Goal: Task Accomplishment & Management: Complete application form

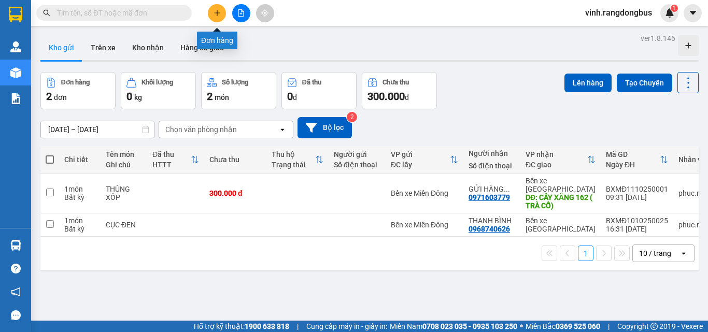
click at [219, 17] on button at bounding box center [217, 13] width 18 height 18
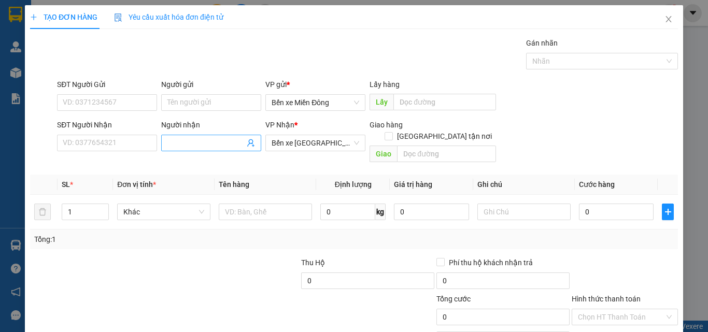
click at [201, 135] on span at bounding box center [211, 143] width 100 height 17
click at [210, 143] on input "Người nhận" at bounding box center [205, 142] width 77 height 11
type input "h"
type input "HIỀN CHỊ"
click at [283, 204] on input "text" at bounding box center [265, 212] width 93 height 17
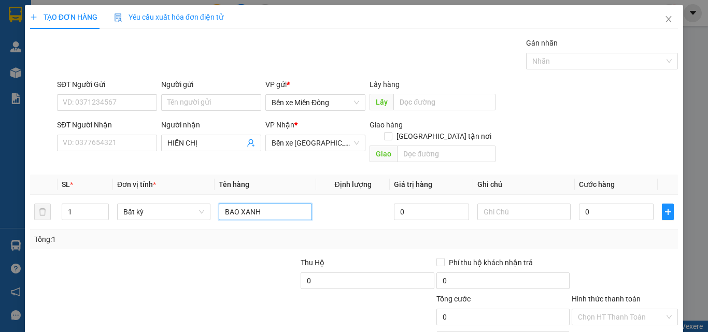
type input "BAO XANH"
click at [245, 243] on div "Transit Pickup Surcharge Ids Transit Deliver Surcharge Ids Transit Deliver Surc…" at bounding box center [354, 206] width 648 height 338
click at [595, 204] on input "0" at bounding box center [616, 212] width 75 height 17
click at [601, 163] on div "Transit Pickup Surcharge Ids Transit Deliver Surcharge Ids Transit Deliver Surc…" at bounding box center [354, 206] width 648 height 338
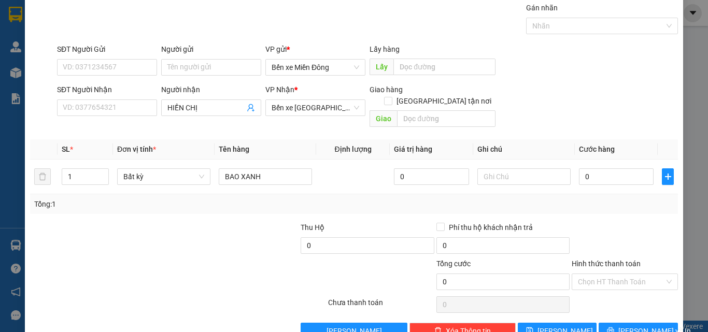
scroll to position [51, 0]
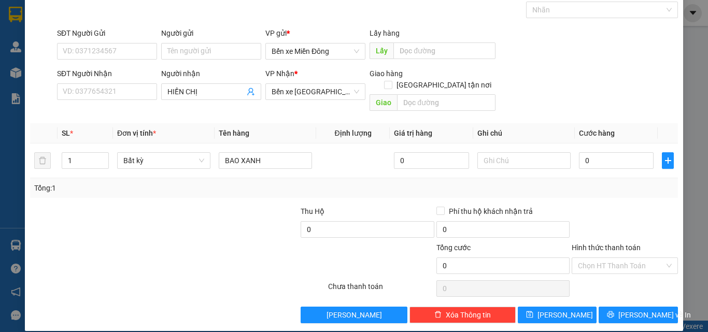
click at [146, 242] on div at bounding box center [124, 260] width 190 height 36
click at [625, 186] on div "Tổng: 1" at bounding box center [354, 188] width 648 height 20
click at [567, 307] on button "[PERSON_NAME]" at bounding box center [557, 315] width 79 height 17
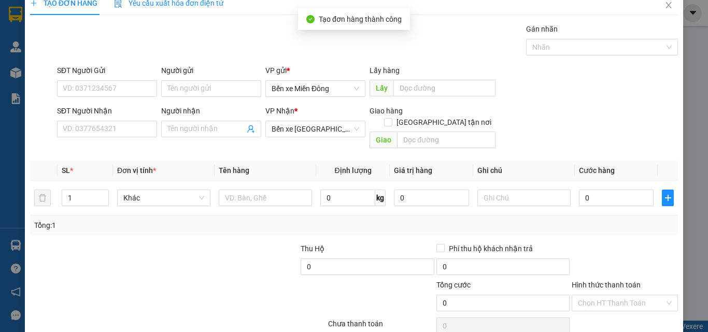
scroll to position [0, 0]
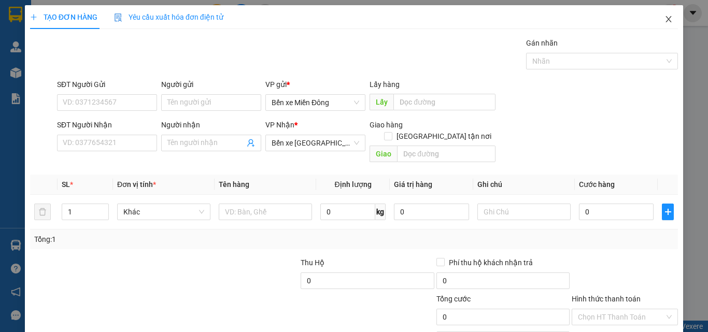
click at [665, 17] on icon "close" at bounding box center [669, 19] width 8 height 8
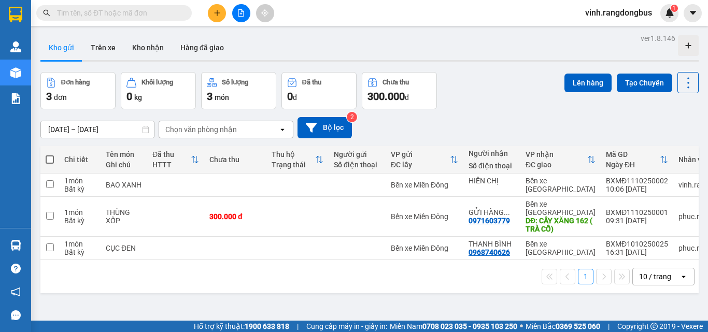
click at [218, 19] on button at bounding box center [217, 13] width 18 height 18
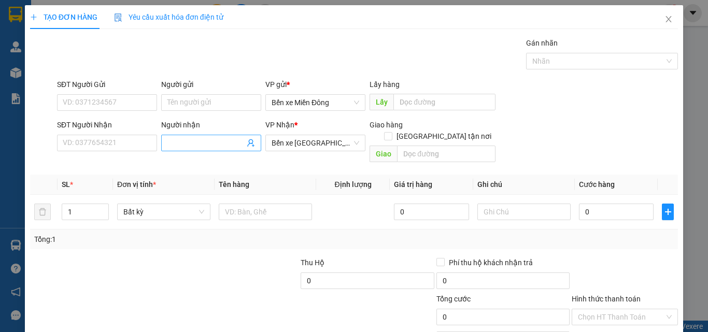
click at [185, 149] on span at bounding box center [211, 143] width 100 height 17
click at [185, 148] on input "Người nhận" at bounding box center [205, 142] width 77 height 11
click at [205, 143] on input "Người nhận" at bounding box center [205, 142] width 77 height 11
type input "[PERSON_NAME]"
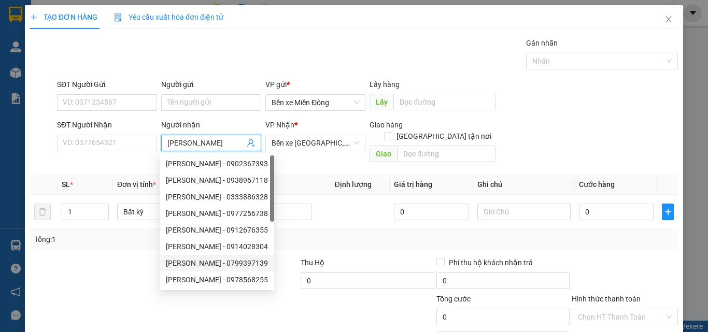
click at [221, 260] on div "[PERSON_NAME] - 0799397139" at bounding box center [217, 263] width 102 height 11
type input "0799397139"
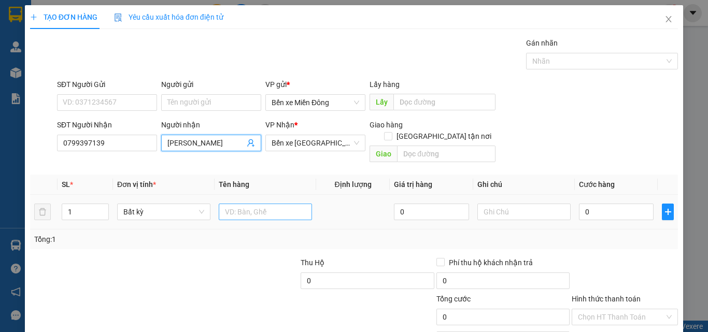
type input "[PERSON_NAME]"
click at [265, 204] on input "text" at bounding box center [265, 212] width 93 height 17
type input "THÙNG XỐP"
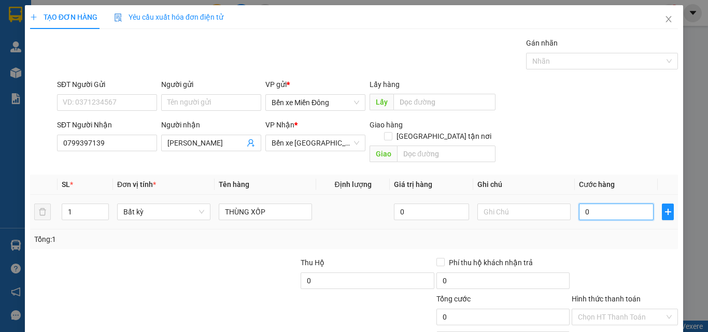
click at [622, 205] on input "0" at bounding box center [616, 212] width 75 height 17
type input "5"
type input "50"
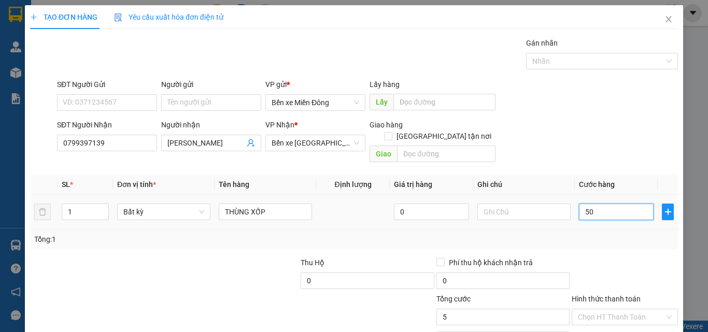
type input "50"
type input "50.000"
drag, startPoint x: 635, startPoint y: 255, endPoint x: 639, endPoint y: 251, distance: 5.9
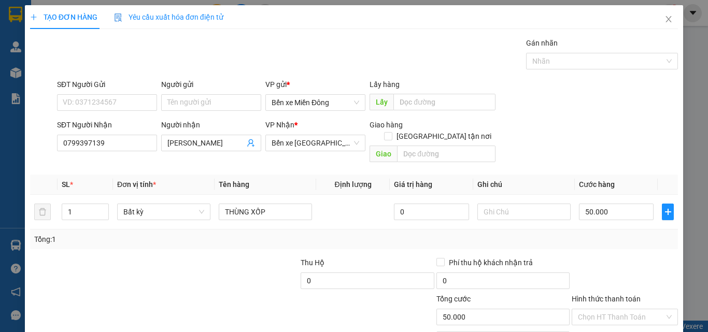
click at [635, 257] on div at bounding box center [625, 275] width 108 height 36
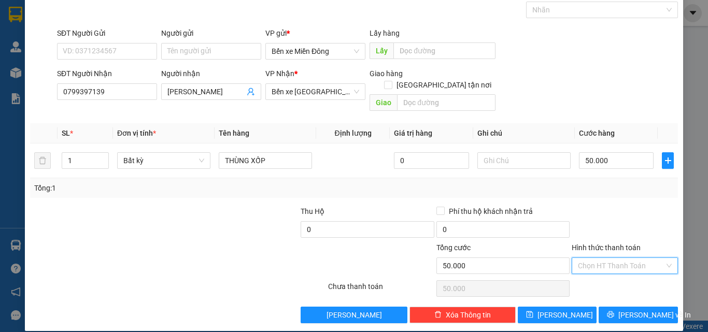
click at [637, 258] on input "Hình thức thanh toán" at bounding box center [621, 266] width 87 height 16
click at [616, 268] on div "Tại văn phòng" at bounding box center [618, 275] width 105 height 17
type input "0"
click at [571, 307] on button "[PERSON_NAME]" at bounding box center [557, 315] width 79 height 17
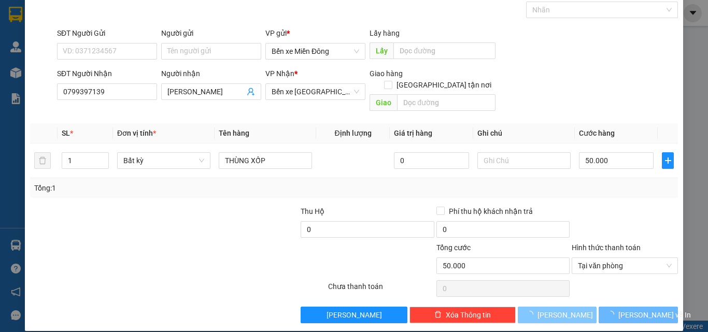
type input "0"
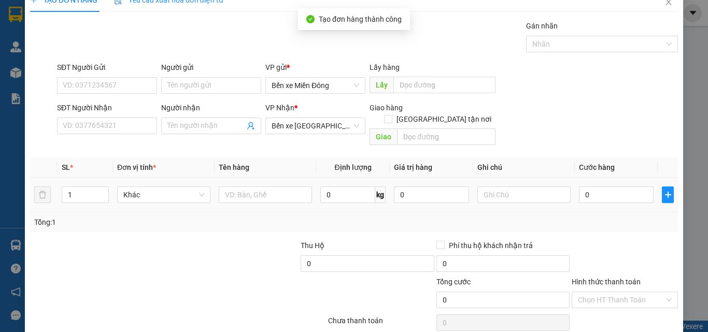
scroll to position [0, 0]
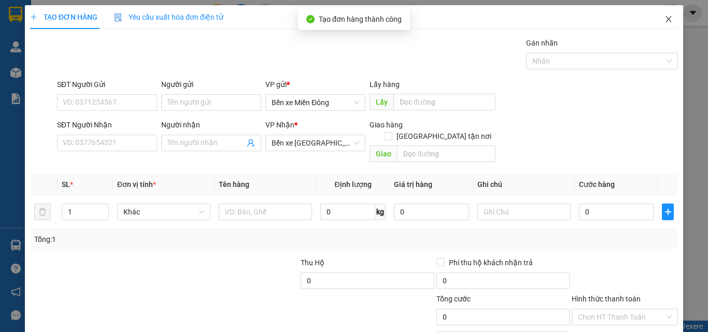
click at [666, 18] on icon "close" at bounding box center [669, 19] width 6 height 6
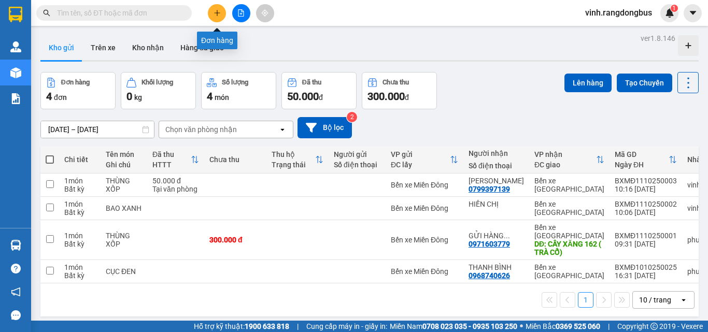
click at [216, 16] on icon "plus" at bounding box center [217, 12] width 7 height 7
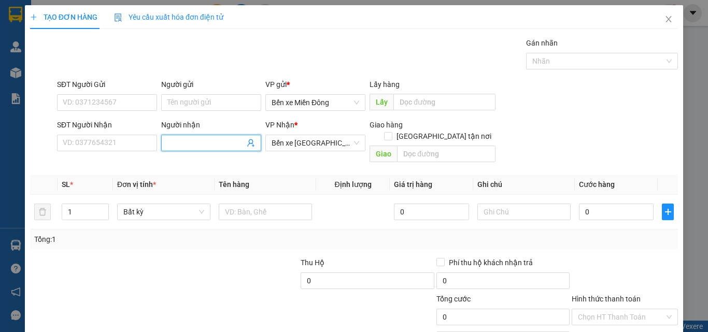
click at [207, 139] on input "Người nhận" at bounding box center [205, 142] width 77 height 11
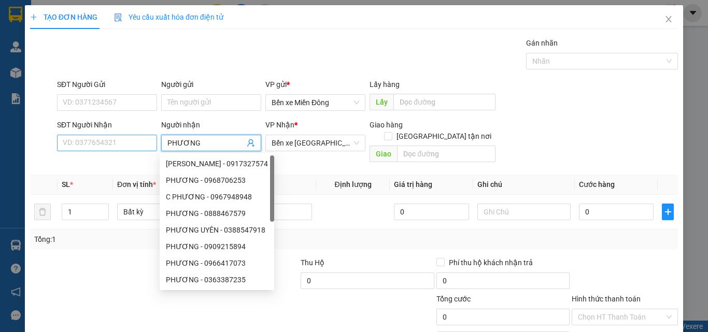
type input "PHƯƠNG"
click at [121, 148] on input "SĐT Người Nhận" at bounding box center [107, 143] width 100 height 17
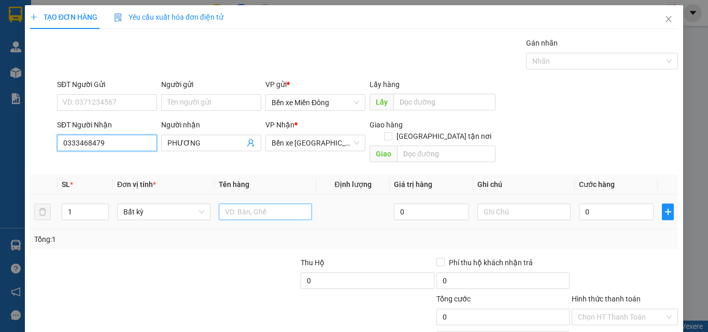
type input "0333468479"
click at [259, 204] on input "text" at bounding box center [265, 212] width 93 height 17
type input "HỘP GIẤY"
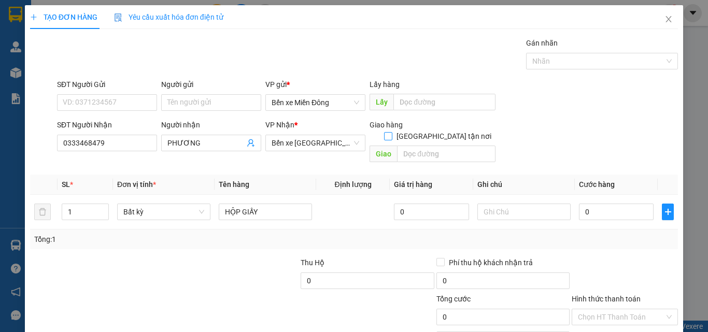
click at [393, 132] on span at bounding box center [388, 136] width 8 height 8
click at [392, 132] on input "[GEOGRAPHIC_DATA] tận nơi" at bounding box center [387, 135] width 7 height 7
checkbox input "true"
click at [430, 146] on input "text" at bounding box center [446, 154] width 99 height 17
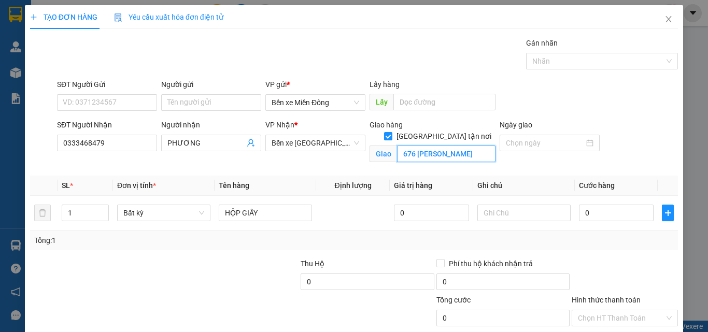
scroll to position [0, 13]
type input "676 [PERSON_NAME]"
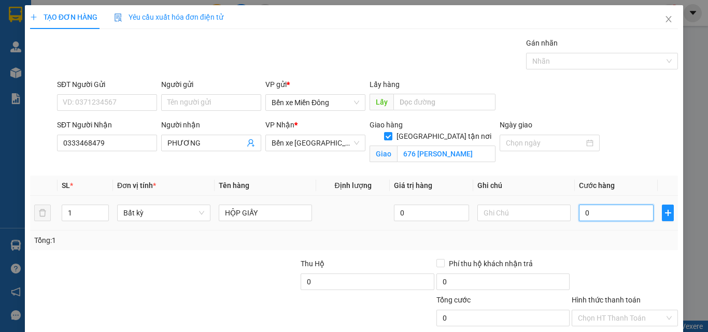
scroll to position [0, 0]
click at [598, 211] on input "0" at bounding box center [616, 213] width 75 height 17
type input "8"
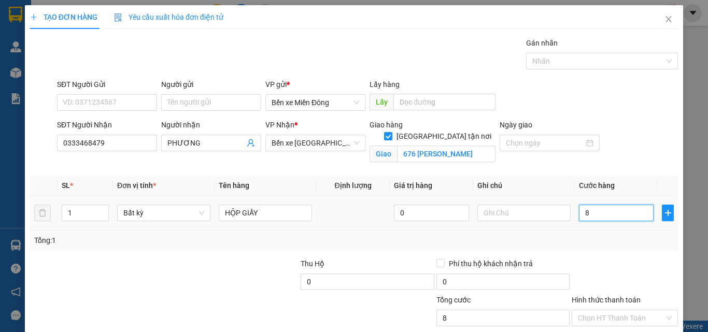
type input "80"
type input "80.000"
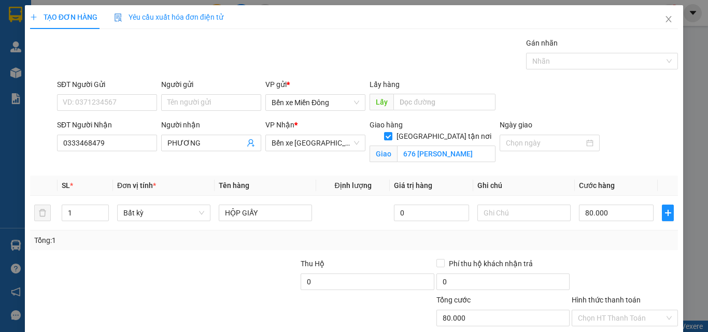
click at [625, 266] on div at bounding box center [625, 276] width 108 height 36
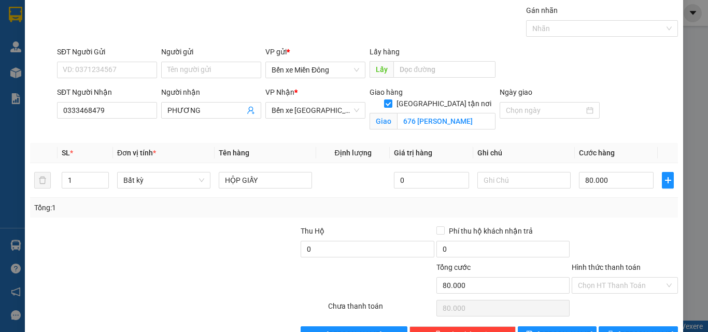
scroll to position [64, 0]
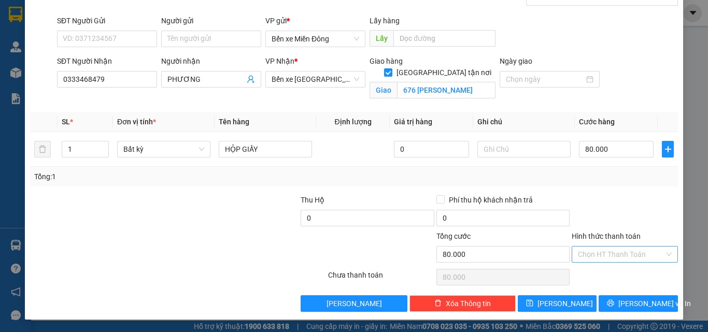
click at [635, 255] on input "Hình thức thanh toán" at bounding box center [621, 255] width 87 height 16
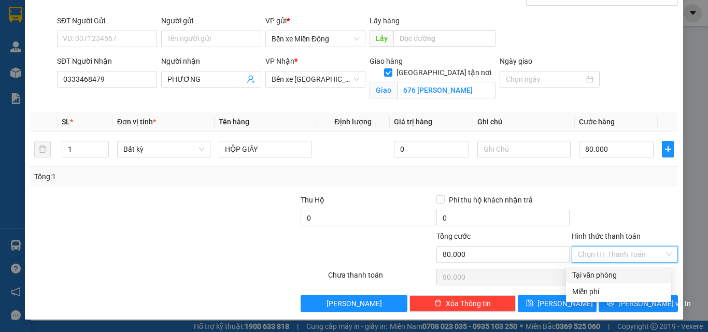
click at [607, 275] on div "Tại văn phòng" at bounding box center [618, 275] width 93 height 11
type input "0"
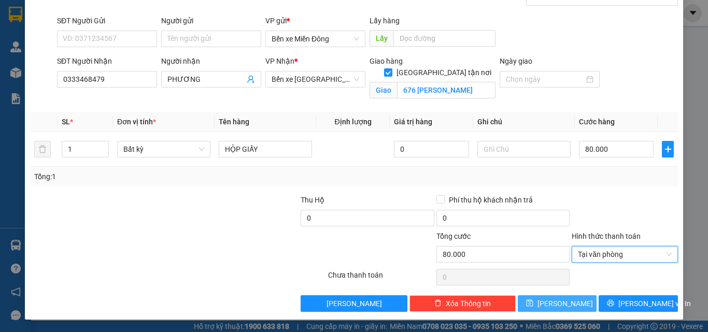
click at [550, 300] on button "[PERSON_NAME]" at bounding box center [557, 304] width 79 height 17
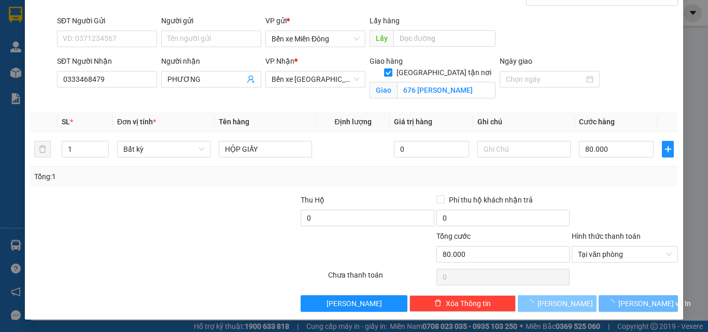
checkbox input "false"
type input "0"
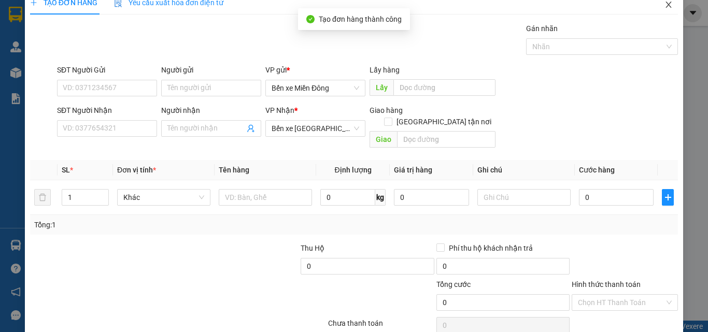
scroll to position [0, 0]
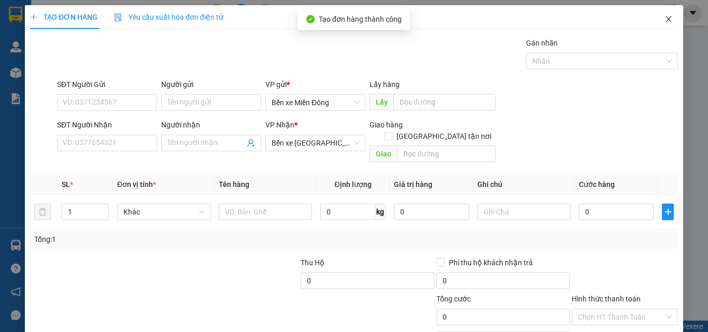
click at [665, 16] on icon "close" at bounding box center [669, 19] width 8 height 8
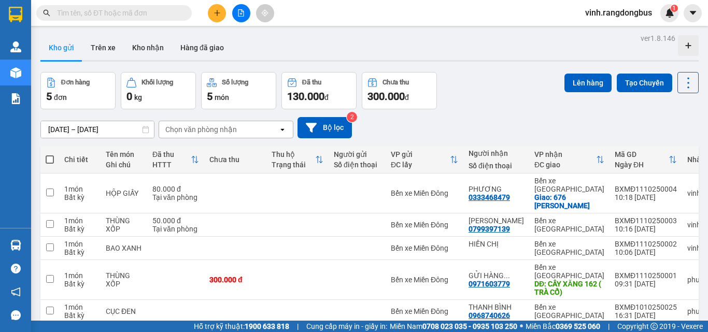
click at [136, 18] on input "text" at bounding box center [118, 12] width 122 height 11
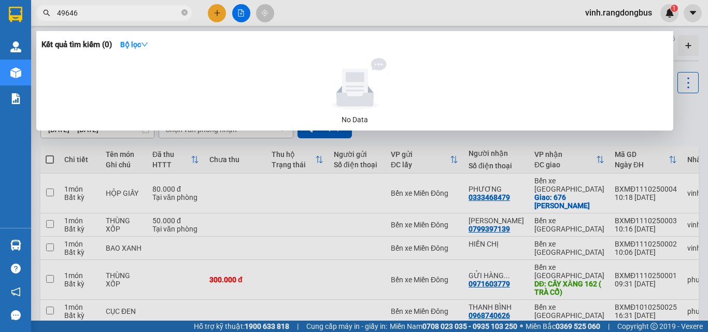
type input "496469"
click at [185, 10] on icon "close-circle" at bounding box center [184, 12] width 6 height 6
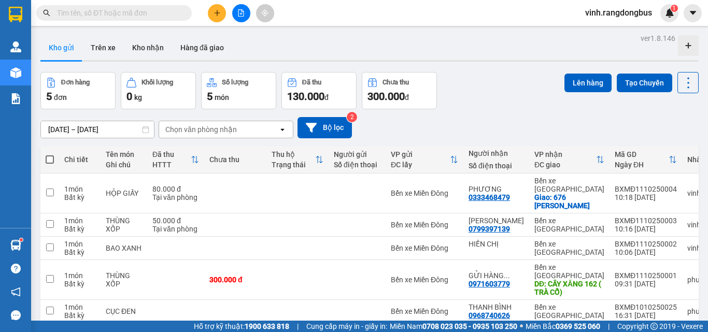
click at [139, 18] on input "text" at bounding box center [118, 12] width 122 height 11
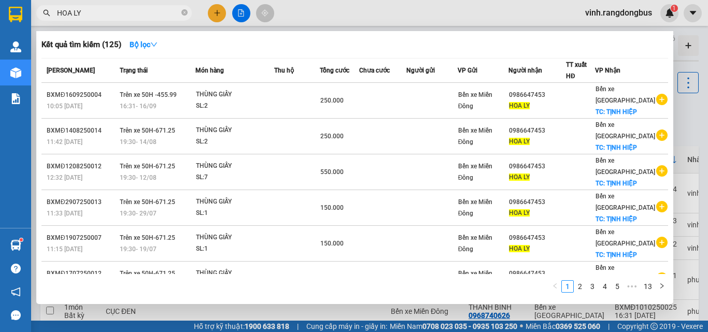
drag, startPoint x: 187, startPoint y: 11, endPoint x: 194, endPoint y: 12, distance: 6.8
click at [188, 11] on span "HOA LY" at bounding box center [114, 13] width 156 height 16
type input "HOA LY"
click at [217, 12] on div at bounding box center [354, 166] width 708 height 332
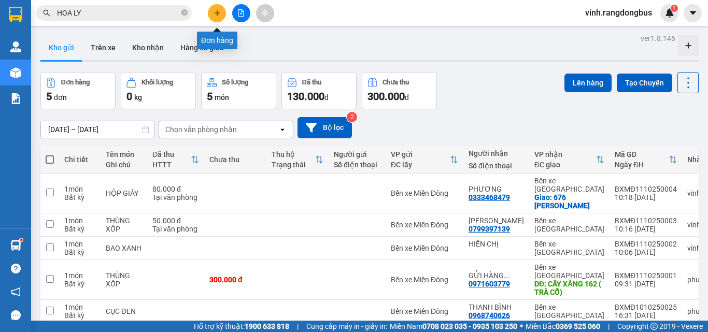
click at [217, 12] on icon "plus" at bounding box center [217, 13] width 1 height 6
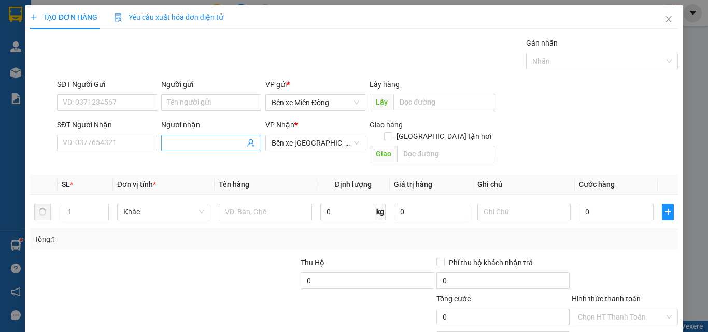
click at [226, 140] on input "Người nhận" at bounding box center [205, 142] width 77 height 11
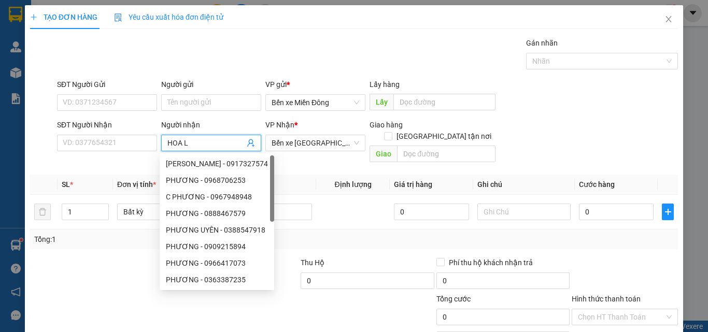
type input "HOA LY"
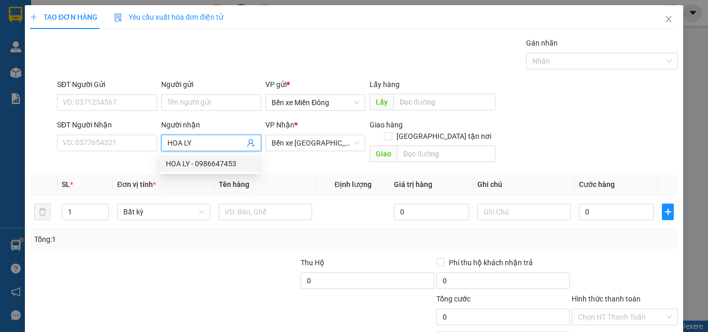
click at [223, 160] on div "HOA LY - 0986647453" at bounding box center [209, 163] width 87 height 11
type input "0986647453"
type input "HOA LY"
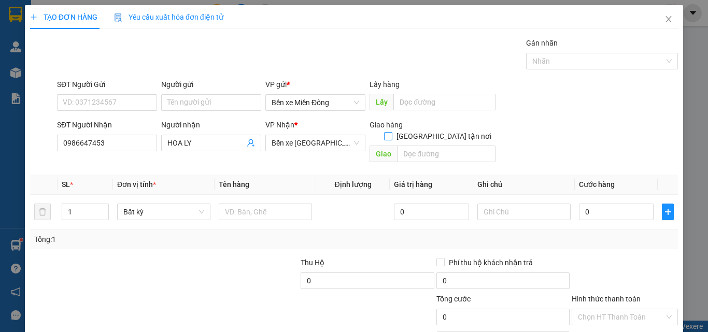
click at [392, 132] on input "[GEOGRAPHIC_DATA] tận nơi" at bounding box center [387, 135] width 7 height 7
checkbox input "true"
click at [438, 146] on input "text" at bounding box center [446, 154] width 99 height 17
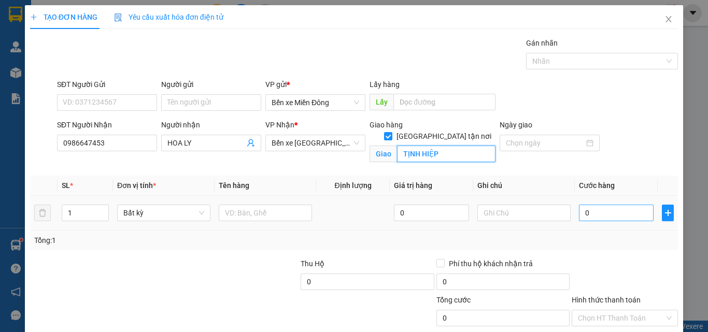
type input "TỊNH HIỆP"
click at [586, 209] on input "0" at bounding box center [616, 213] width 75 height 17
type input "4"
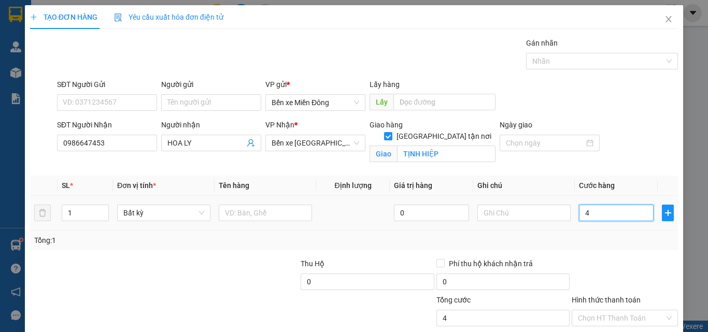
type input "46"
type input "460"
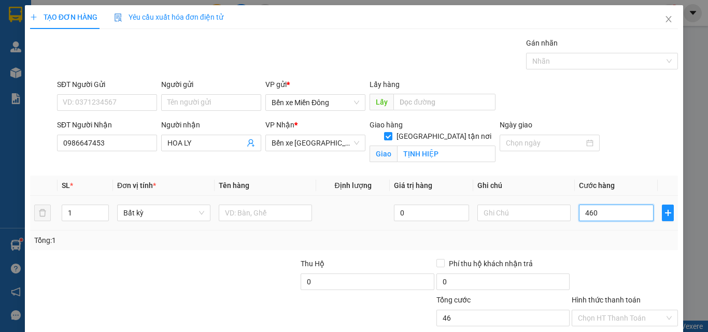
type input "460"
type input "460.000"
click at [599, 267] on div at bounding box center [625, 276] width 108 height 36
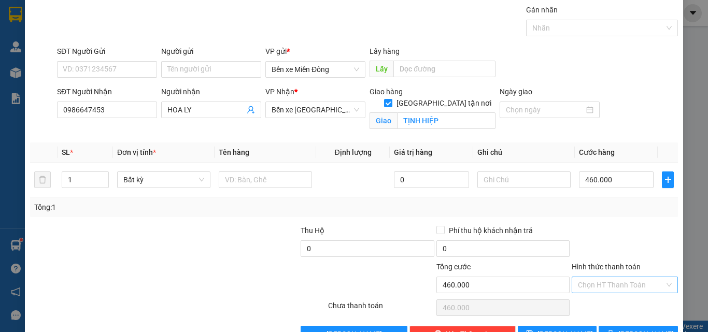
scroll to position [64, 0]
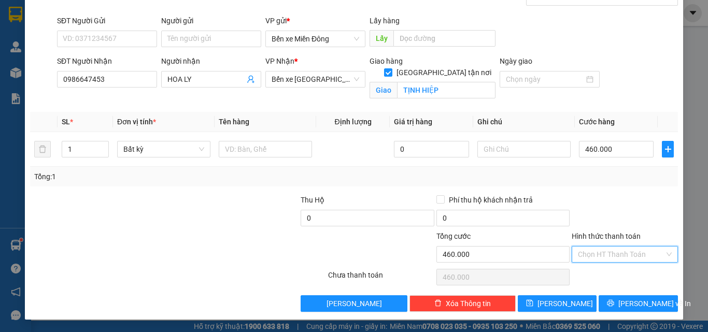
drag, startPoint x: 637, startPoint y: 260, endPoint x: 615, endPoint y: 269, distance: 23.7
click at [636, 259] on input "Hình thức thanh toán" at bounding box center [621, 255] width 87 height 16
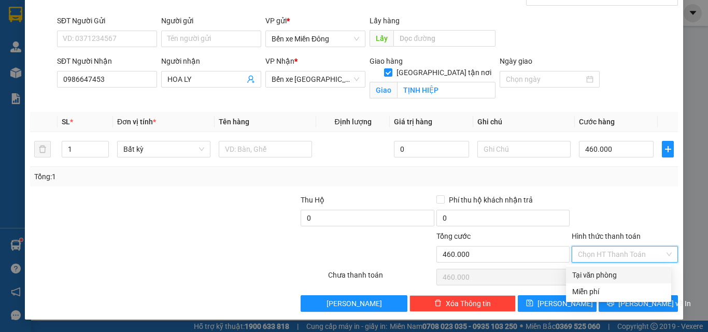
click at [613, 271] on div "Tại văn phòng" at bounding box center [618, 275] width 93 height 11
type input "0"
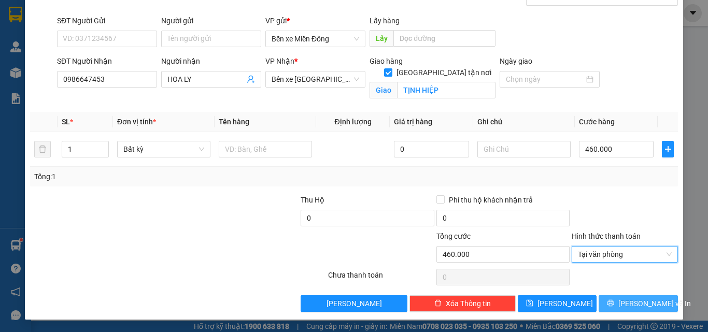
click at [647, 301] on span "[PERSON_NAME] và In" at bounding box center [655, 303] width 73 height 11
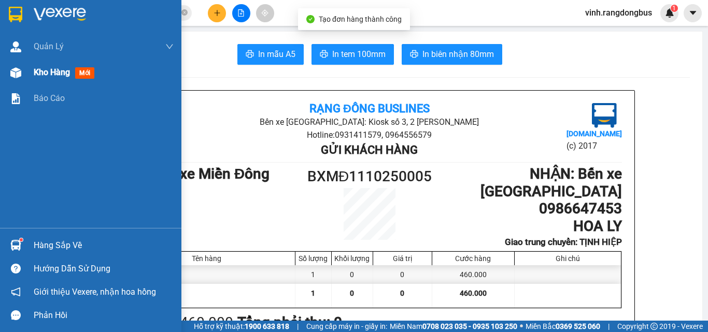
click at [23, 74] on div at bounding box center [16, 73] width 18 height 18
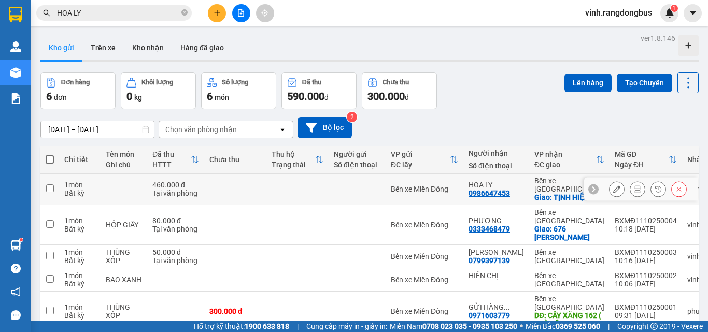
click at [613, 186] on icon at bounding box center [616, 189] width 7 height 7
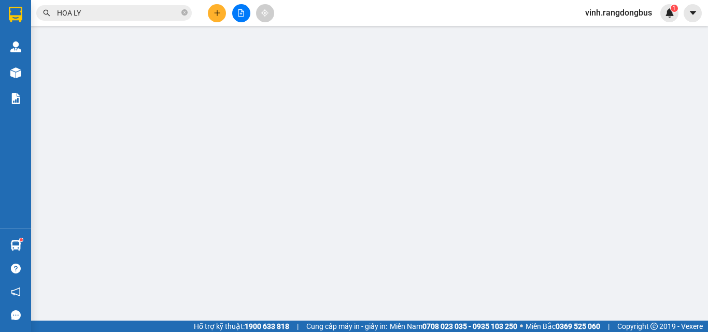
type input "0986647453"
type input "HOA LY"
checkbox input "true"
type input "TỊNH HIỆP"
type input "0"
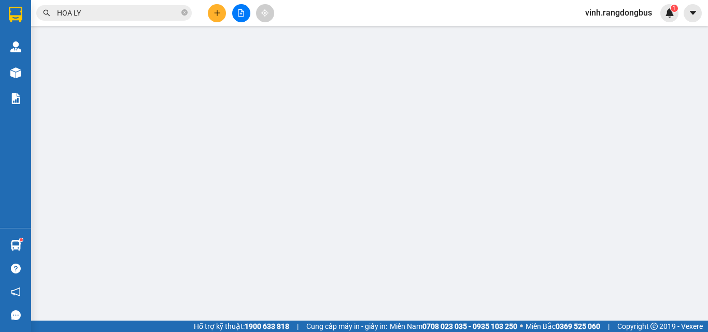
type input "460.000"
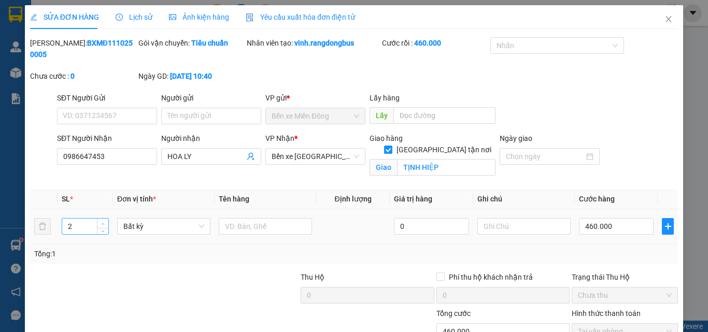
click at [97, 219] on span "Increase Value" at bounding box center [102, 223] width 11 height 9
type input "5"
click at [97, 219] on span "Increase Value" at bounding box center [102, 223] width 11 height 9
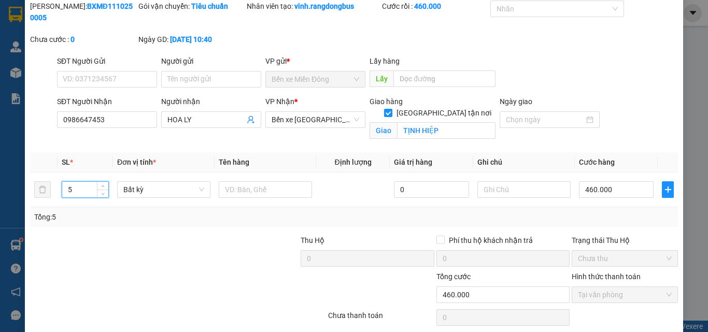
scroll to position [66, 0]
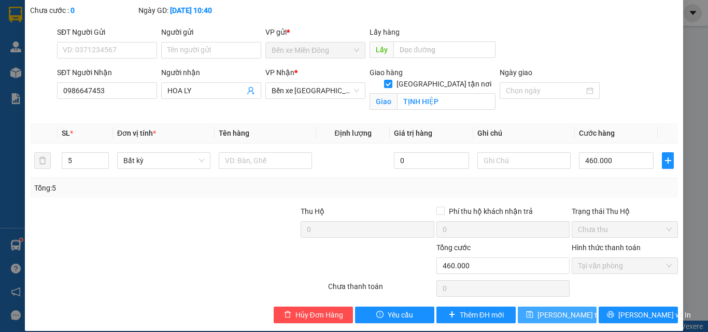
click at [546, 310] on span "[PERSON_NAME] thay đổi" at bounding box center [579, 315] width 83 height 11
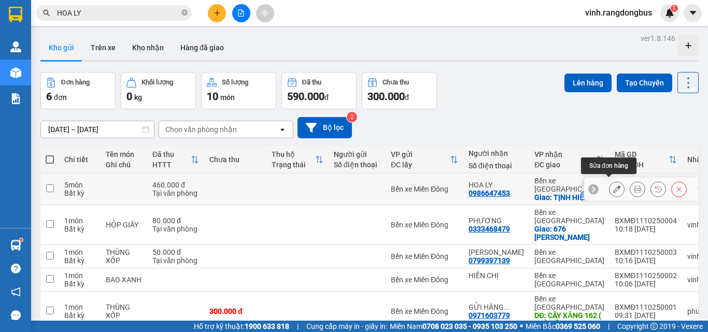
click at [613, 186] on icon at bounding box center [616, 189] width 7 height 7
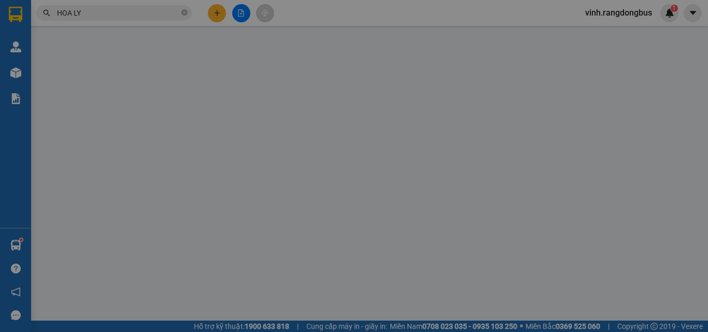
type input "0986647453"
type input "HOA LY"
checkbox input "true"
type input "TỊNH HIỆP"
type input "0"
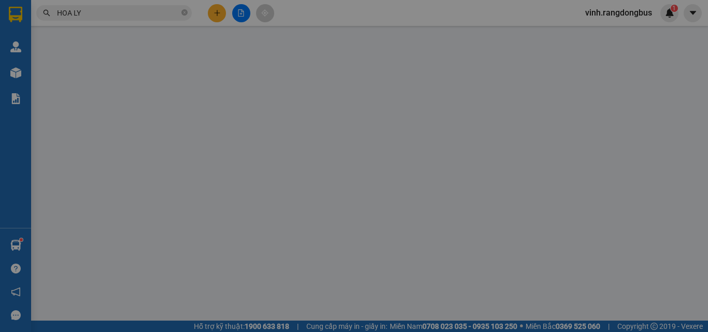
type input "460.000"
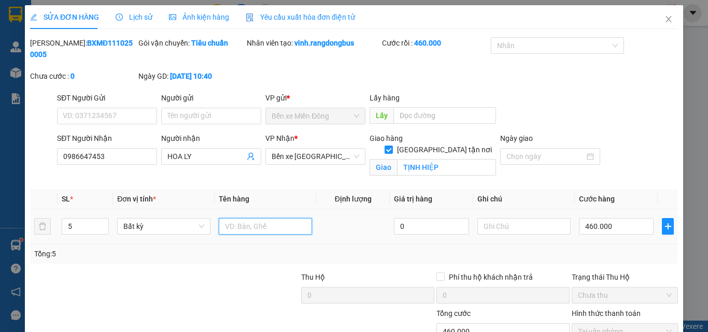
click at [277, 218] on input "text" at bounding box center [265, 226] width 93 height 17
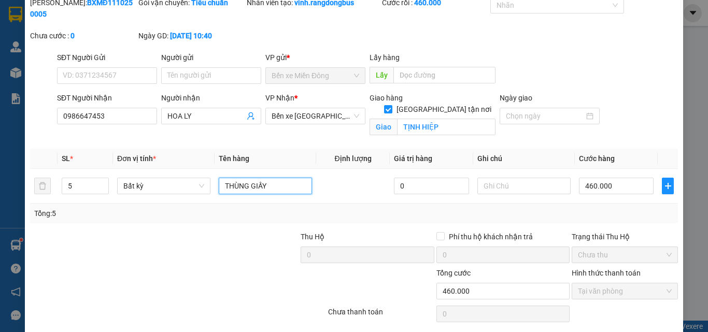
scroll to position [66, 0]
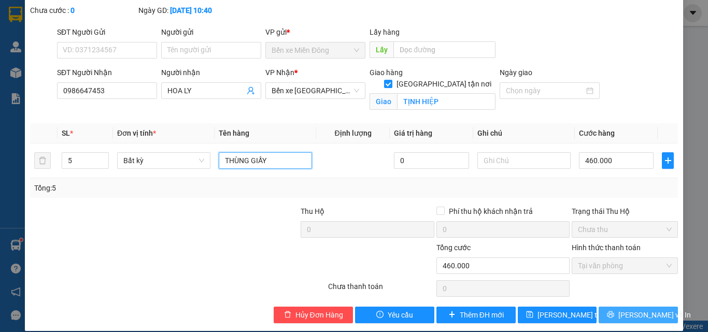
type input "THÙNG GIẤY"
click at [620, 307] on button "[PERSON_NAME] và In" at bounding box center [638, 315] width 79 height 17
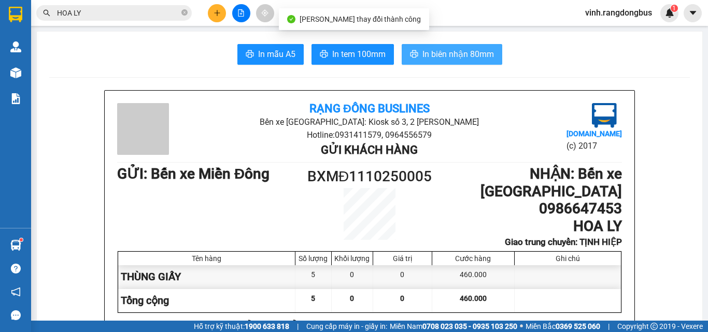
drag, startPoint x: 471, startPoint y: 53, endPoint x: 458, endPoint y: 63, distance: 16.3
click at [470, 53] on span "In biên nhận 80mm" at bounding box center [459, 54] width 72 height 13
click at [212, 17] on button at bounding box center [217, 13] width 18 height 18
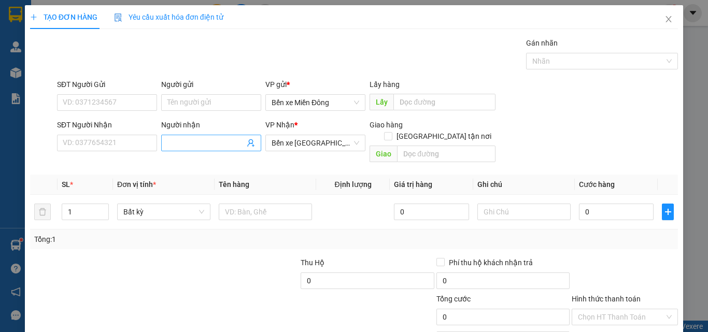
click at [178, 141] on input "Người nhận" at bounding box center [205, 142] width 77 height 11
type input "CHỊ [PERSON_NAME]"
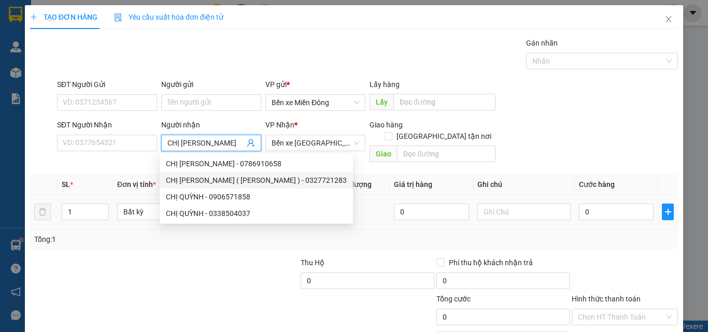
drag, startPoint x: 229, startPoint y: 183, endPoint x: 157, endPoint y: 186, distance: 72.2
click at [225, 183] on div "CHỊ [PERSON_NAME] ( [PERSON_NAME] ) - 0327721283" at bounding box center [256, 180] width 181 height 11
type input "0327721283"
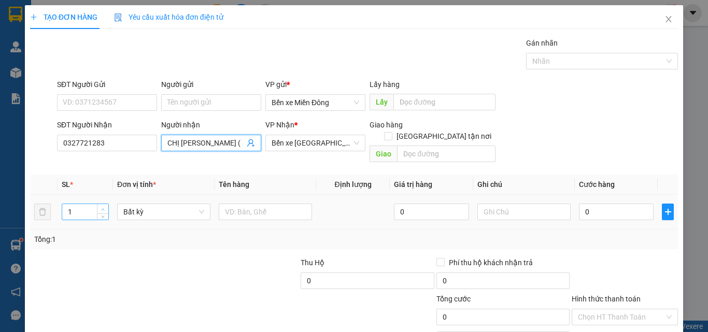
type input "CHỊ [PERSON_NAME] ( [PERSON_NAME] )"
click at [105, 204] on span "Increase Value" at bounding box center [102, 208] width 11 height 9
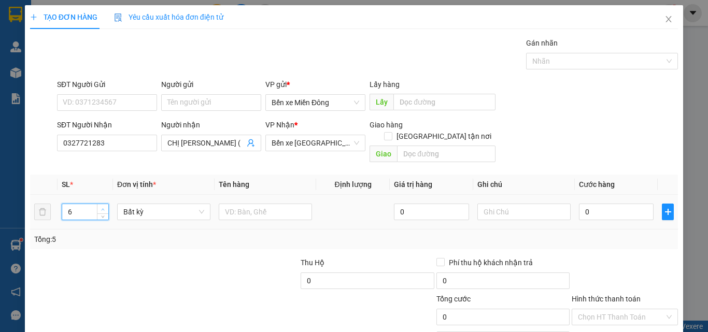
click at [105, 204] on span "Increase Value" at bounding box center [102, 208] width 11 height 9
type input "8"
click at [105, 204] on span "Increase Value" at bounding box center [102, 208] width 11 height 9
click at [284, 204] on input "text" at bounding box center [265, 212] width 93 height 17
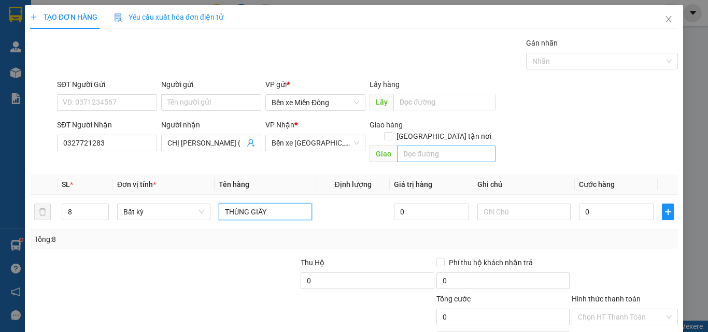
type input "THÙNG GIẤY"
click at [435, 146] on input "text" at bounding box center [446, 154] width 99 height 17
click at [417, 146] on input "THẠC TRỤ" at bounding box center [446, 154] width 99 height 17
type input "THẠCH TRỤ"
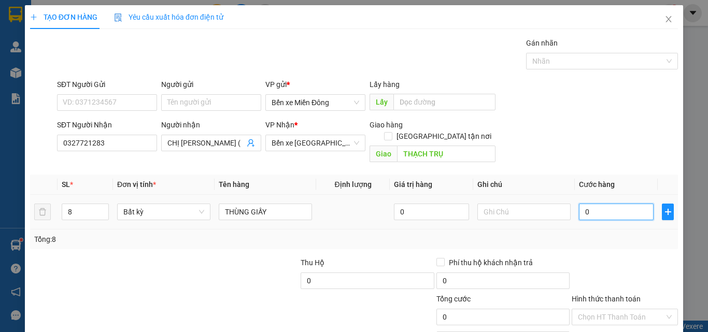
click at [612, 204] on input "0" at bounding box center [616, 212] width 75 height 17
type input "4"
type input "40"
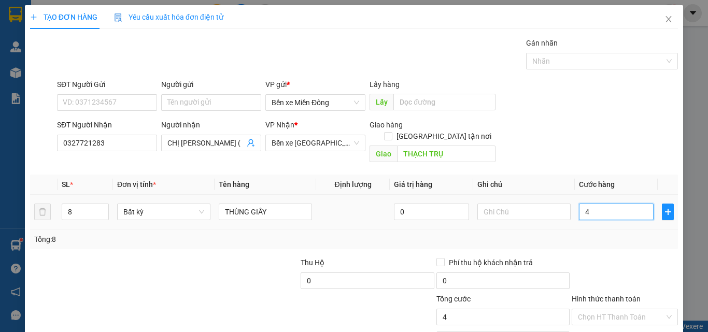
type input "40"
type input "400"
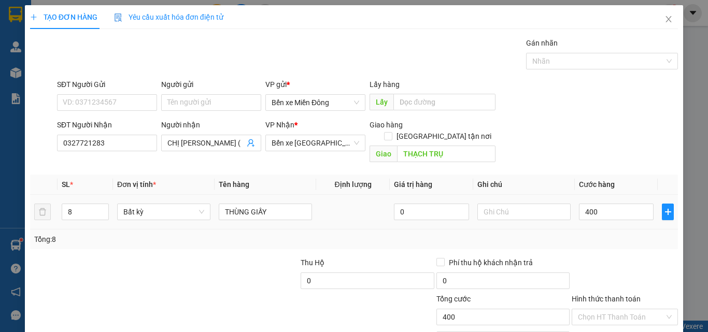
type input "400.000"
click at [615, 234] on div "Tổng: 8" at bounding box center [354, 239] width 640 height 11
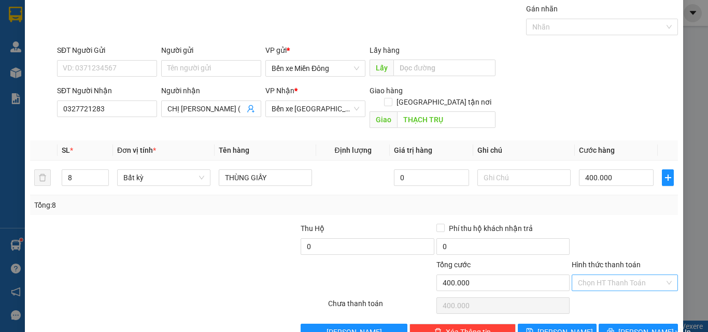
scroll to position [51, 0]
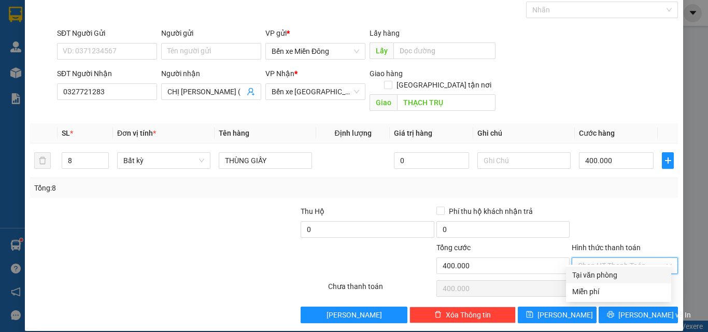
drag, startPoint x: 614, startPoint y: 250, endPoint x: 613, endPoint y: 268, distance: 17.7
click at [614, 258] on input "Hình thức thanh toán" at bounding box center [621, 266] width 87 height 16
click at [613, 269] on div "Tại văn phòng" at bounding box center [618, 275] width 105 height 17
type input "0"
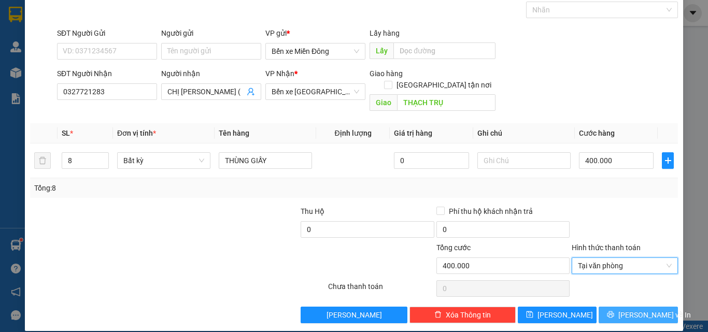
click at [623, 310] on span "[PERSON_NAME] và In" at bounding box center [655, 315] width 73 height 11
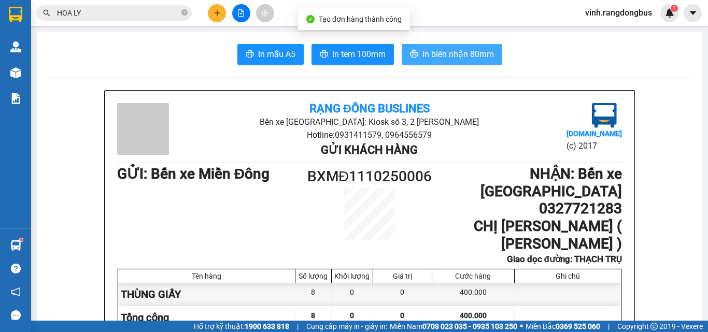
click at [486, 52] on span "In biên nhận 80mm" at bounding box center [459, 54] width 72 height 13
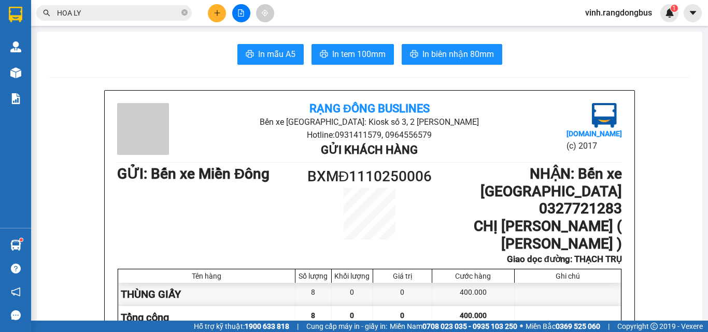
click at [137, 15] on input "HOA LY" at bounding box center [118, 12] width 122 height 11
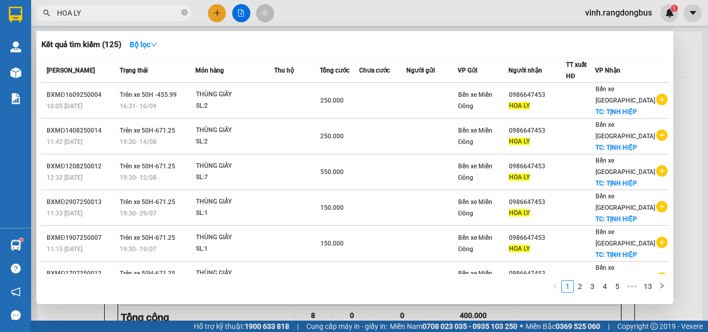
click at [137, 15] on input "HOA LY" at bounding box center [118, 12] width 122 height 11
click at [184, 15] on icon "close-circle" at bounding box center [184, 12] width 6 height 6
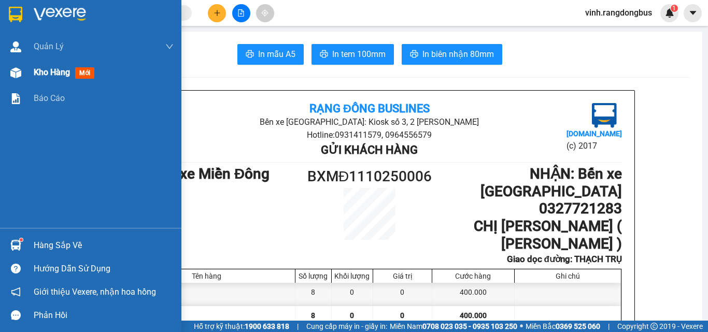
click at [8, 71] on div at bounding box center [16, 73] width 18 height 18
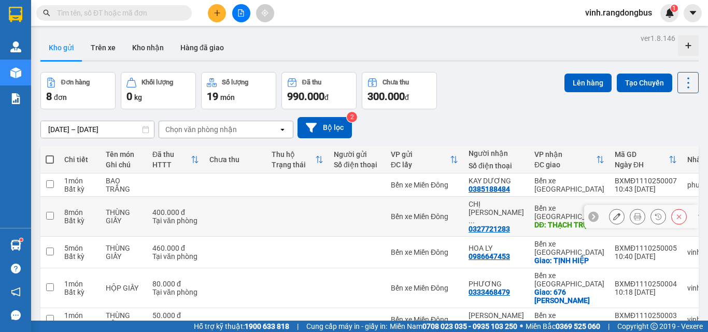
scroll to position [52, 0]
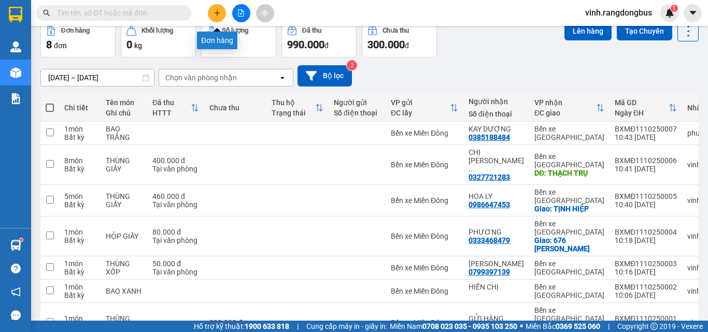
click at [225, 13] on button at bounding box center [217, 13] width 18 height 18
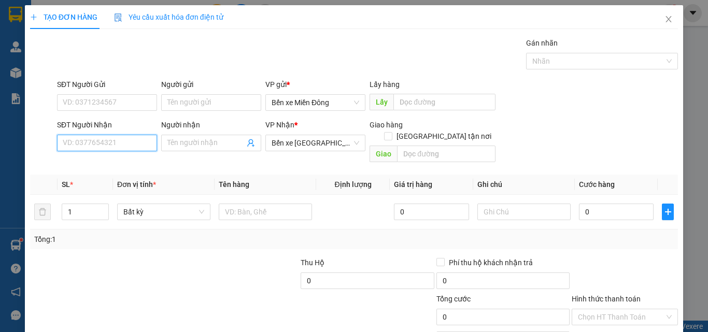
click at [138, 139] on input "SĐT Người Nhận" at bounding box center [107, 143] width 100 height 17
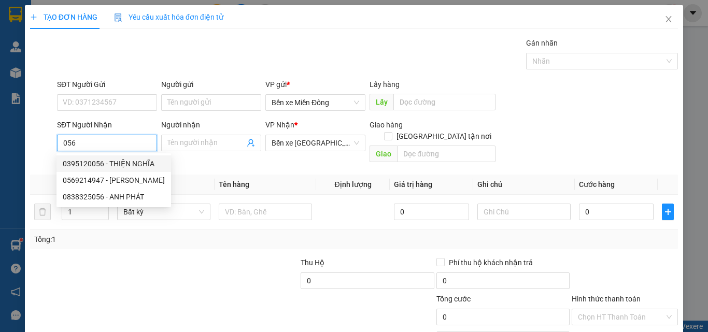
click at [134, 162] on div "0395120056 - THIỆN NGHĨA" at bounding box center [114, 163] width 102 height 11
type input "0395120056"
type input "THIỆN NGHĨA"
checkbox input "true"
type input "TỊNH [GEOGRAPHIC_DATA]"
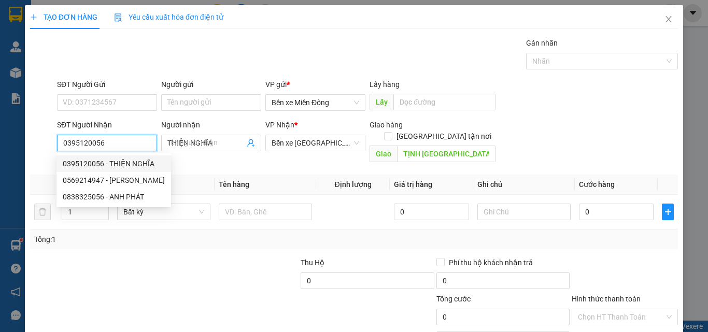
type input "1.620.000"
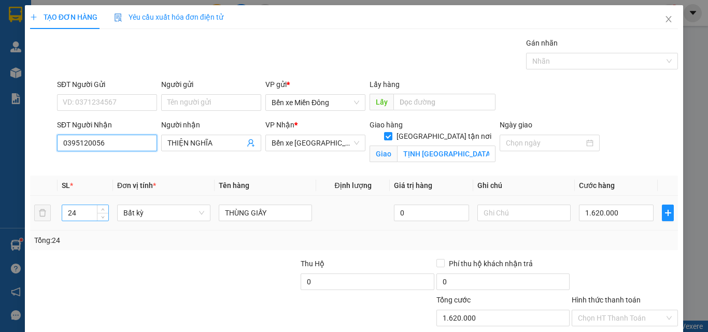
type input "0395120056"
click at [88, 208] on input "24" at bounding box center [85, 213] width 46 height 16
type input "2"
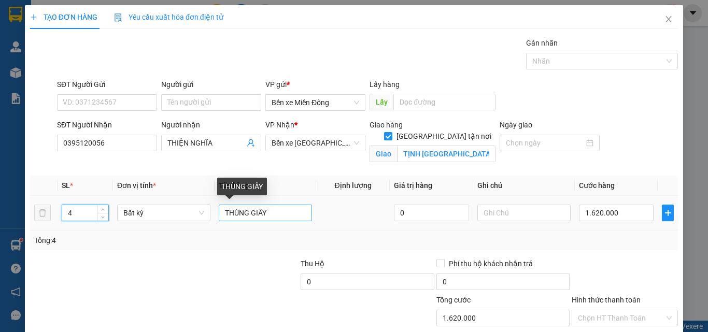
type input "4"
click at [279, 220] on input "THÙNG GIẤY" at bounding box center [265, 213] width 93 height 17
type input "0"
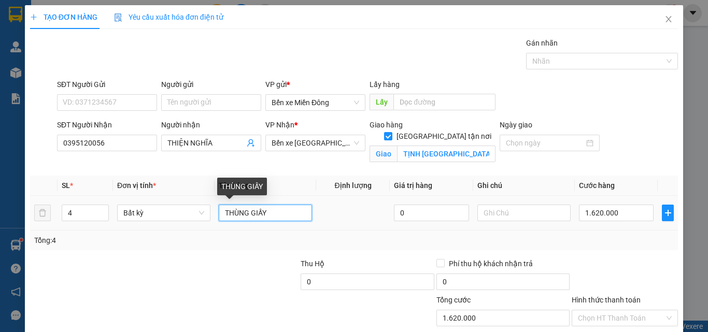
type input "0"
click at [279, 220] on input "THÙNG GIẤY" at bounding box center [265, 213] width 93 height 17
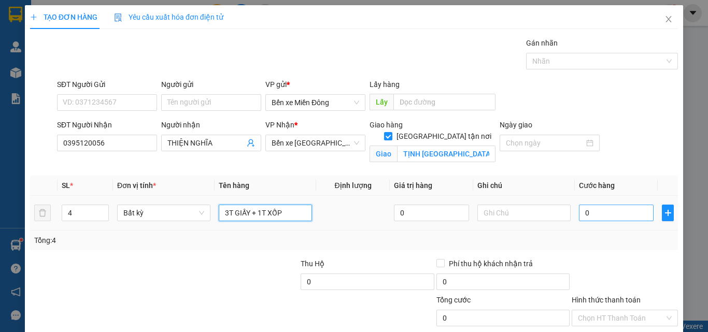
type input "3T GIẤY + 1T XỐP"
click at [643, 211] on input "0" at bounding box center [616, 213] width 75 height 17
type input "4"
type input "45"
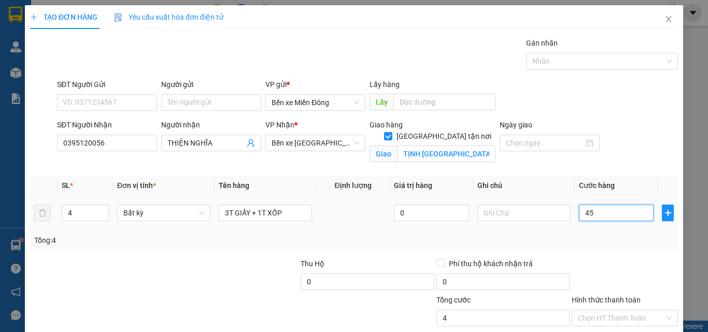
type input "45"
type input "450"
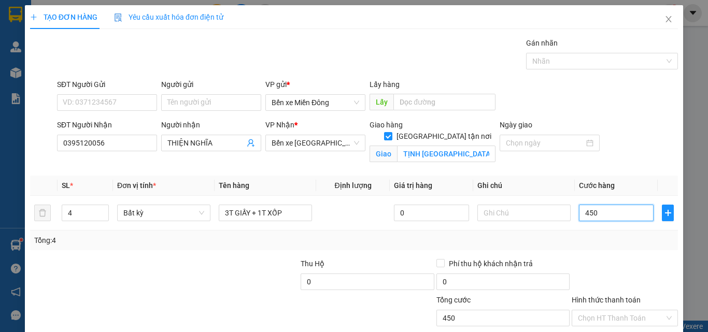
type input "450"
type input "450.000"
click at [624, 261] on div at bounding box center [625, 276] width 108 height 36
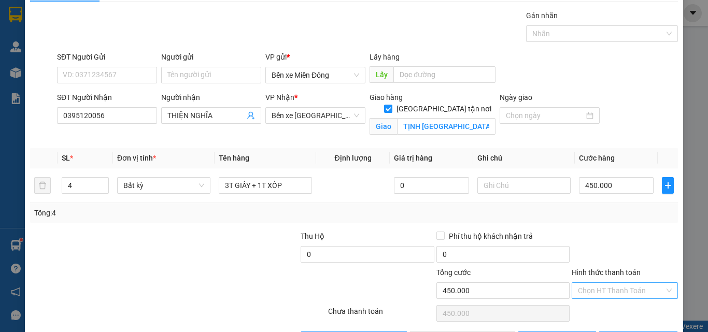
scroll to position [64, 0]
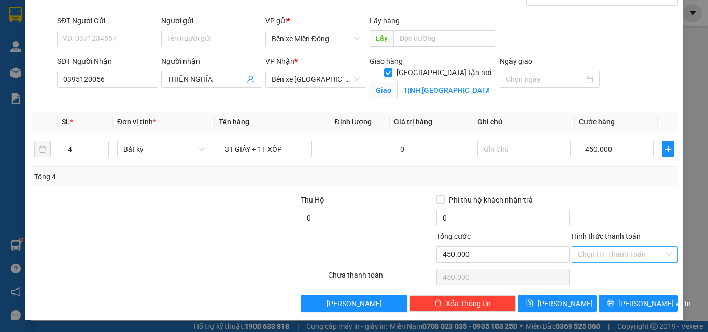
drag, startPoint x: 618, startPoint y: 263, endPoint x: 625, endPoint y: 254, distance: 11.5
click at [621, 259] on div "Hình thức thanh toán Chọn HT Thanh Toán" at bounding box center [625, 249] width 106 height 36
click at [625, 254] on input "Hình thức thanh toán" at bounding box center [621, 255] width 87 height 16
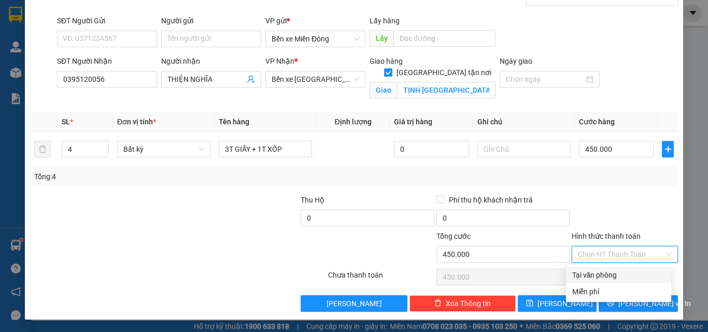
click at [601, 271] on div "Tại văn phòng" at bounding box center [618, 275] width 93 height 11
type input "0"
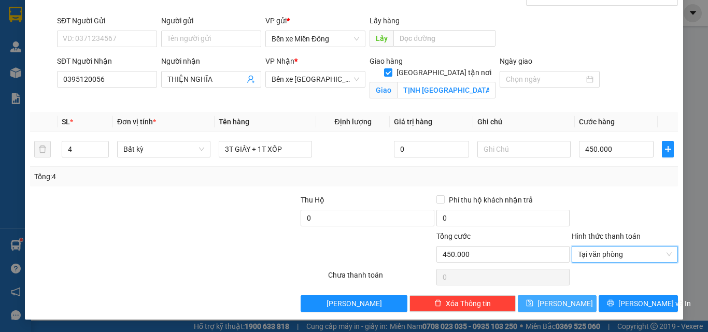
click at [573, 303] on button "[PERSON_NAME]" at bounding box center [557, 304] width 79 height 17
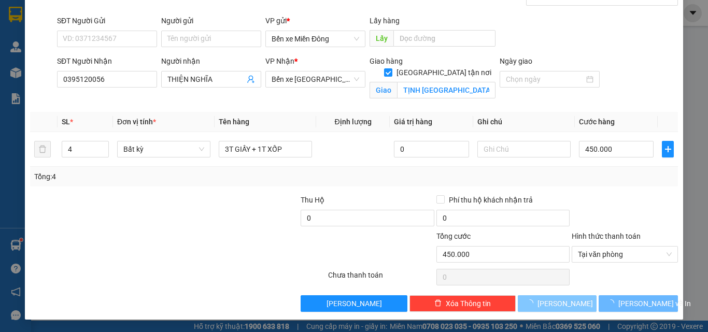
checkbox input "false"
type input "0"
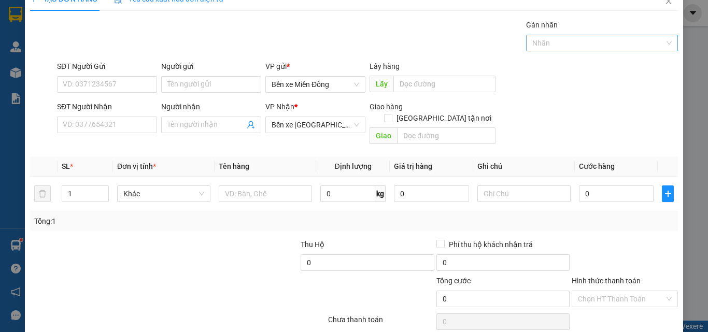
scroll to position [0, 0]
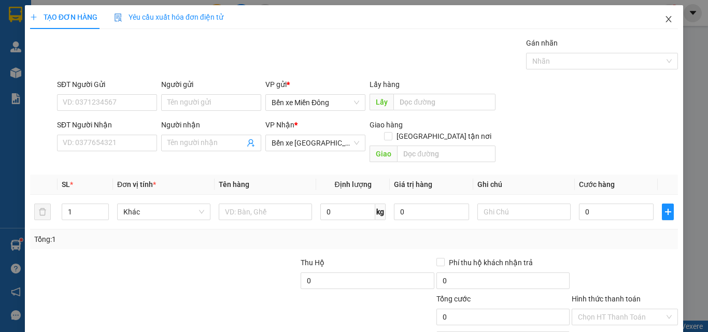
click at [665, 16] on icon "close" at bounding box center [669, 19] width 8 height 8
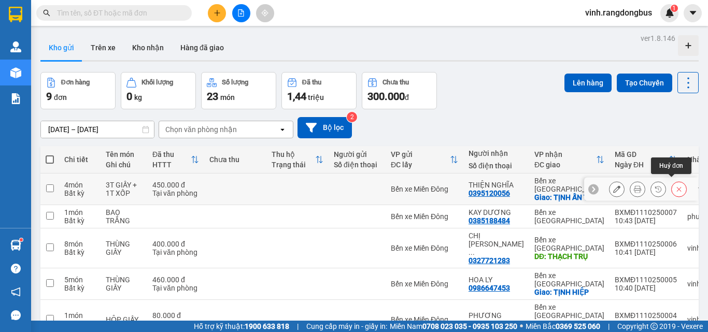
click at [676, 187] on icon at bounding box center [679, 189] width 7 height 7
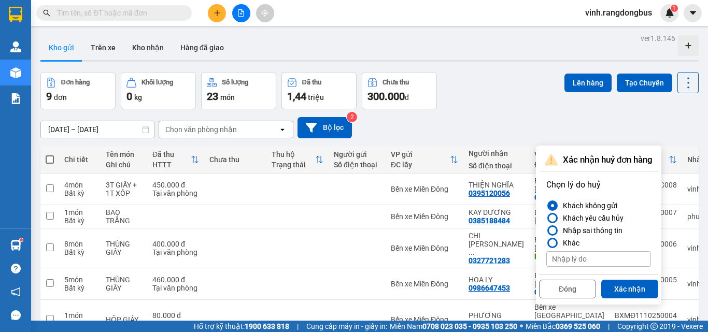
drag, startPoint x: 533, startPoint y: 96, endPoint x: 465, endPoint y: 93, distance: 67.5
click at [528, 95] on div "Đơn hàng 9 đơn Khối lượng 0 kg Số lượng 23 món Đã thu 1,44 triệu Chưa thu 300.0…" at bounding box center [369, 90] width 659 height 37
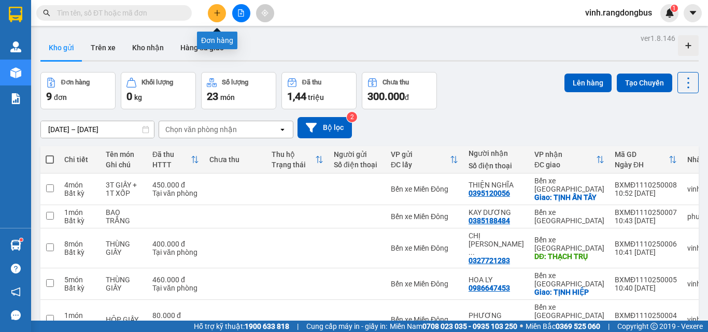
click at [222, 18] on button at bounding box center [217, 13] width 18 height 18
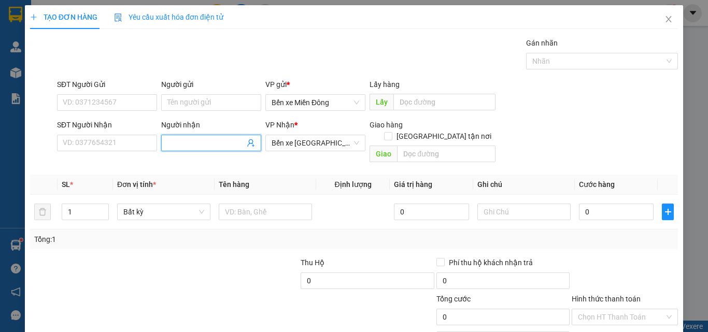
click at [189, 142] on input "Người nhận" at bounding box center [205, 142] width 77 height 11
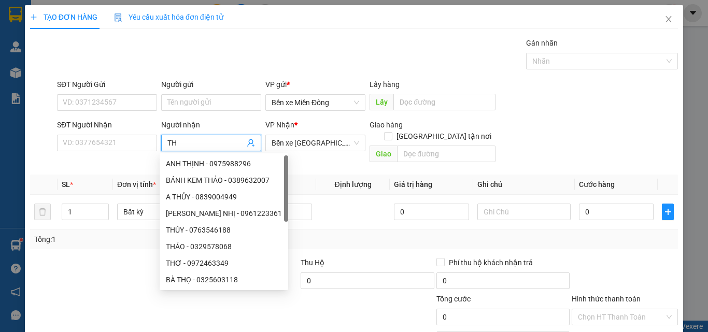
type input "T"
click at [145, 139] on input "SĐT Người Nhận" at bounding box center [107, 143] width 100 height 17
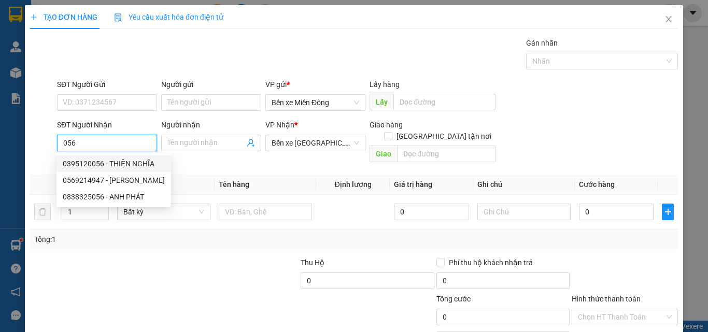
click at [128, 157] on div "0395120056 - THIỆN NGHĨA" at bounding box center [114, 164] width 115 height 17
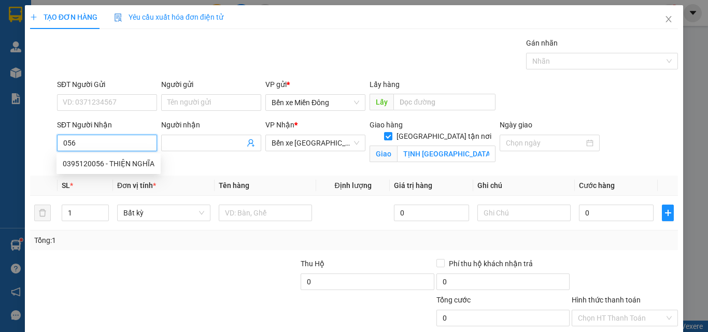
type input "0395120056"
type input "THIỆN NGHĨA"
checkbox input "true"
type input "TỊNH [GEOGRAPHIC_DATA]"
type input "450.000"
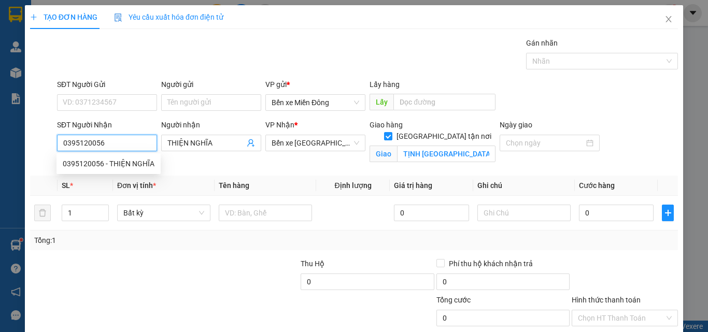
type input "450.000"
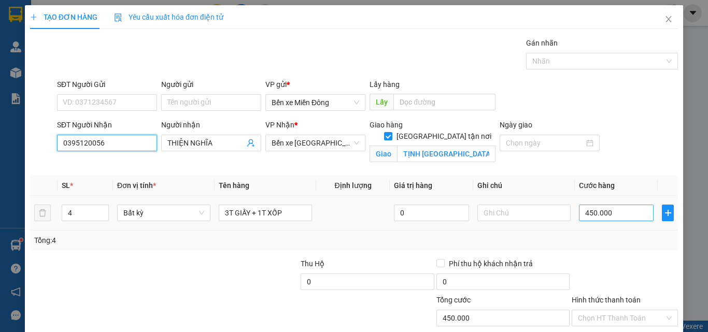
type input "0395120056"
click at [620, 212] on input "450.000" at bounding box center [616, 213] width 75 height 17
type input "3"
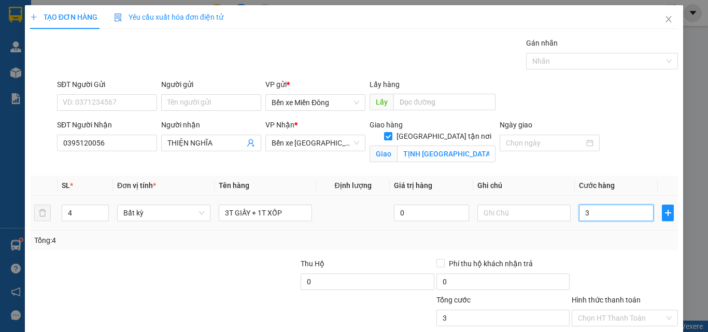
type input "38"
type input "380"
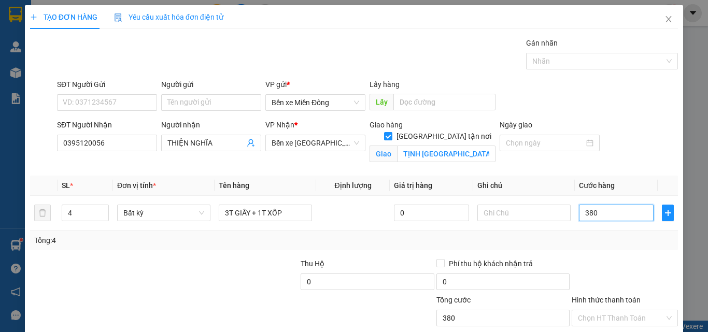
type input "380"
type input "380.000"
click at [628, 268] on div at bounding box center [625, 276] width 108 height 36
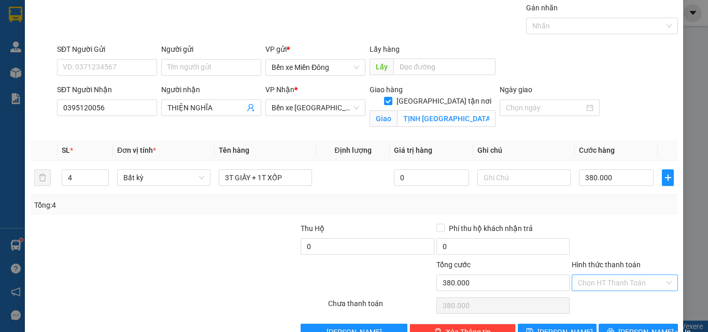
scroll to position [64, 0]
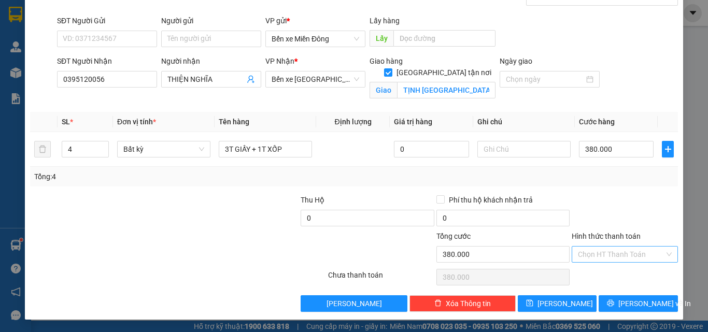
click at [635, 251] on input "Hình thức thanh toán" at bounding box center [621, 255] width 87 height 16
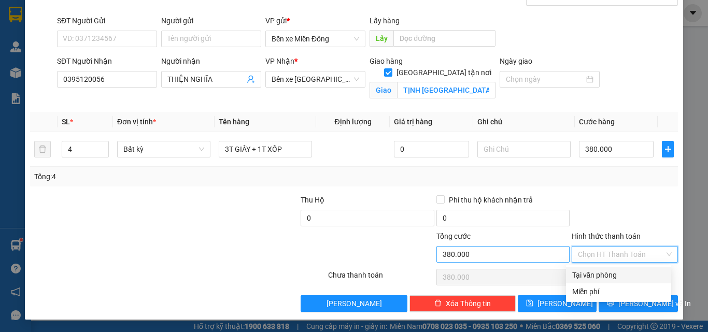
drag, startPoint x: 621, startPoint y: 281, endPoint x: 536, endPoint y: 246, distance: 91.7
click at [620, 280] on div "Tại văn phòng" at bounding box center [618, 275] width 93 height 11
type input "0"
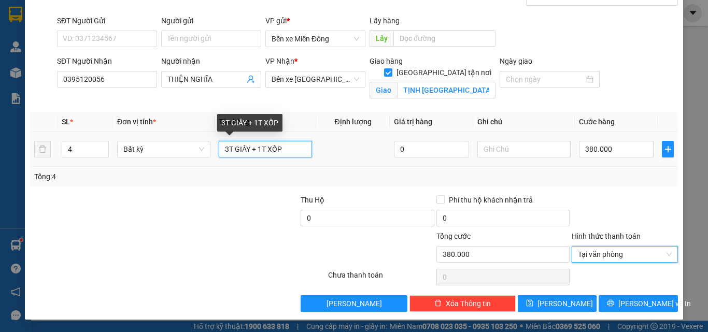
click at [293, 146] on input "3T GIẤY + 1T XỐP" at bounding box center [265, 149] width 93 height 17
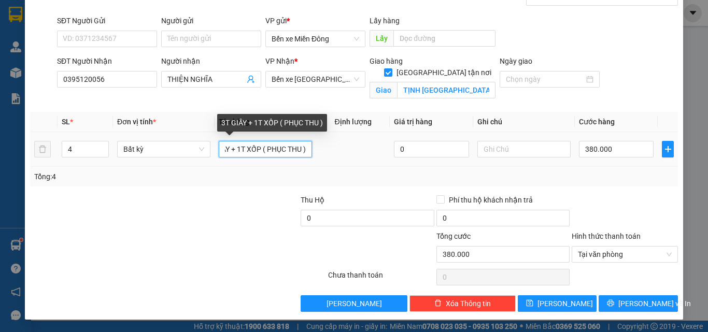
scroll to position [0, 25]
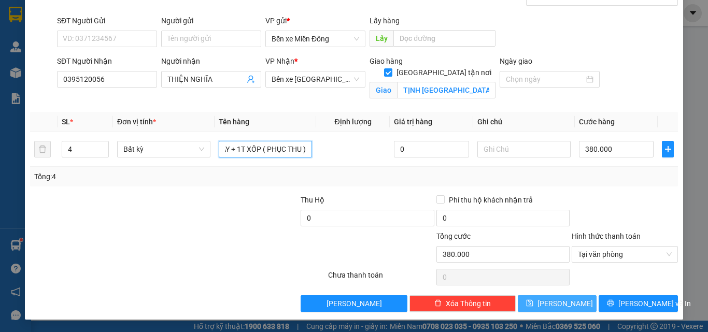
type input "3T GIẤY + 1T XỐP ( PHỤC THU )"
click at [554, 311] on button "[PERSON_NAME]" at bounding box center [557, 304] width 79 height 17
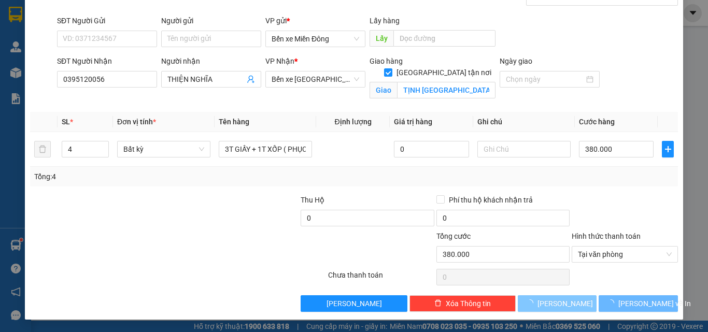
checkbox input "false"
type input "0"
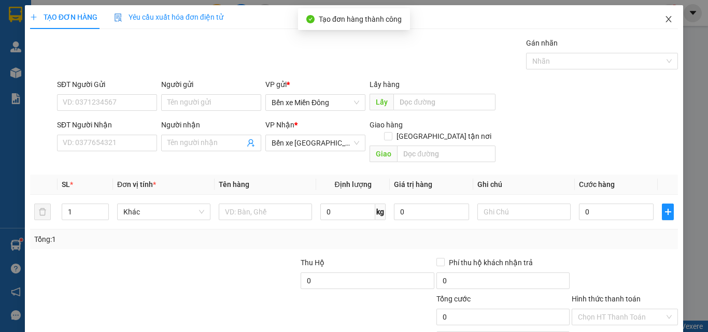
click at [665, 16] on icon "close" at bounding box center [669, 19] width 8 height 8
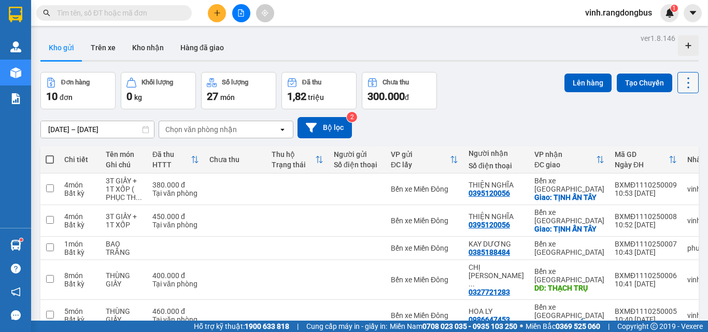
click at [681, 78] on icon at bounding box center [688, 83] width 15 height 15
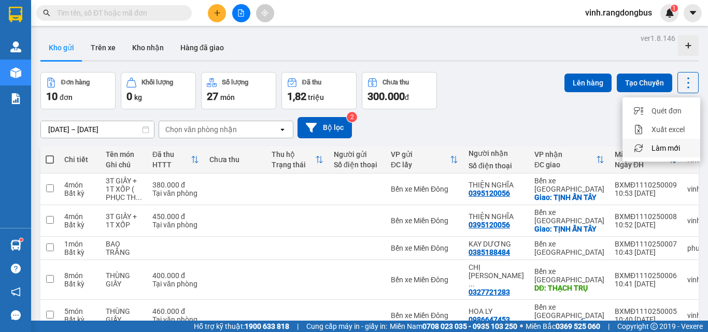
click at [679, 147] on span "Làm mới" at bounding box center [666, 148] width 29 height 10
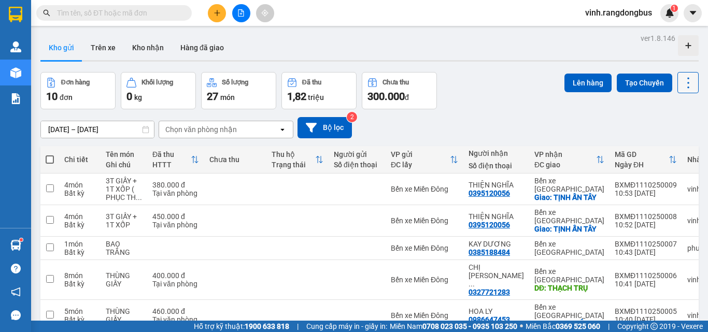
click at [681, 86] on icon at bounding box center [688, 83] width 15 height 15
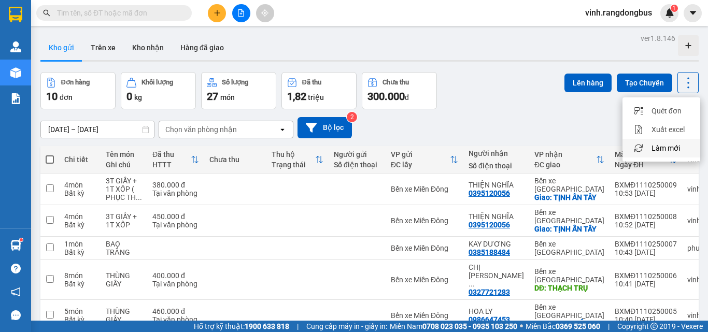
click at [672, 145] on span "Làm mới" at bounding box center [666, 148] width 29 height 10
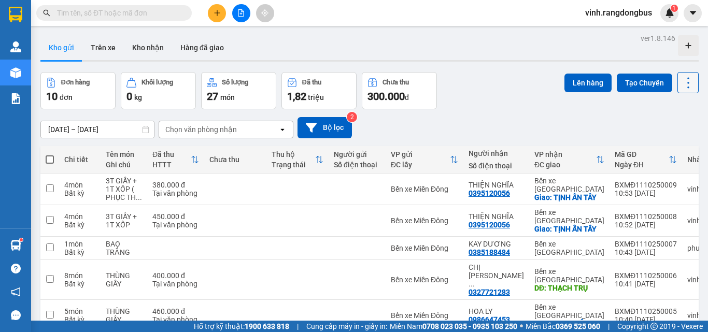
click at [681, 80] on icon at bounding box center [688, 83] width 15 height 15
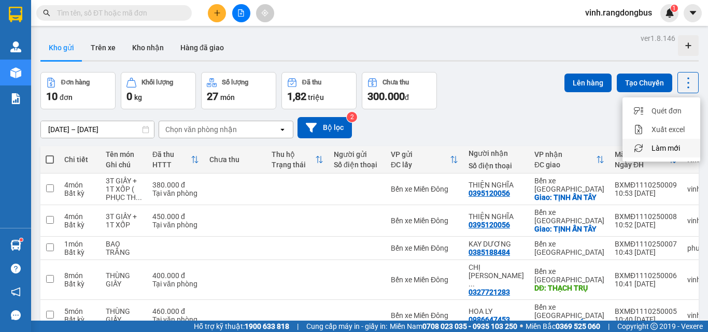
click at [656, 146] on span "Làm mới" at bounding box center [666, 148] width 29 height 10
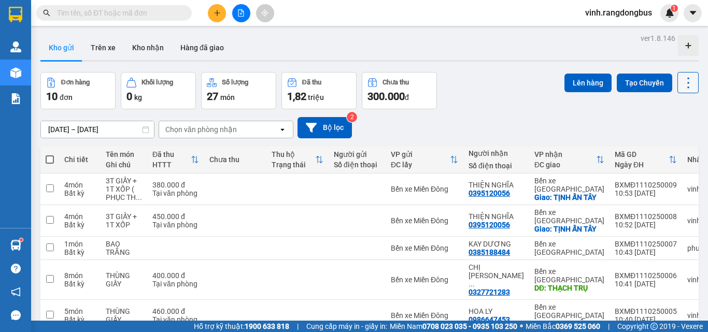
click at [688, 81] on icon at bounding box center [688, 83] width 15 height 15
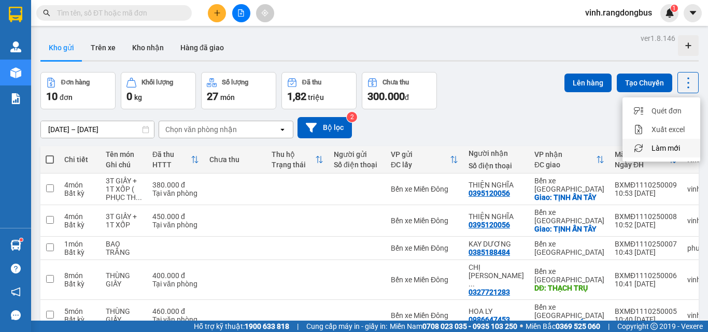
click at [666, 147] on span "Làm mới" at bounding box center [666, 148] width 29 height 10
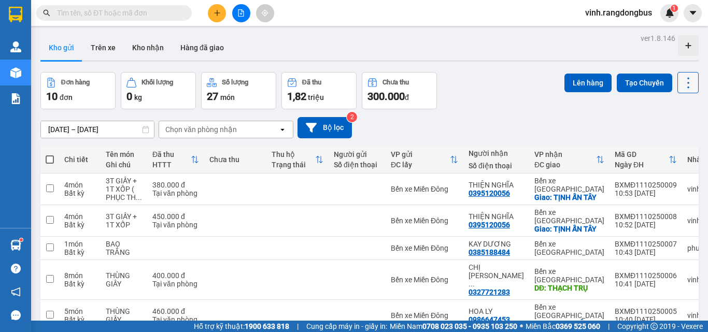
click at [678, 83] on button at bounding box center [688, 82] width 21 height 21
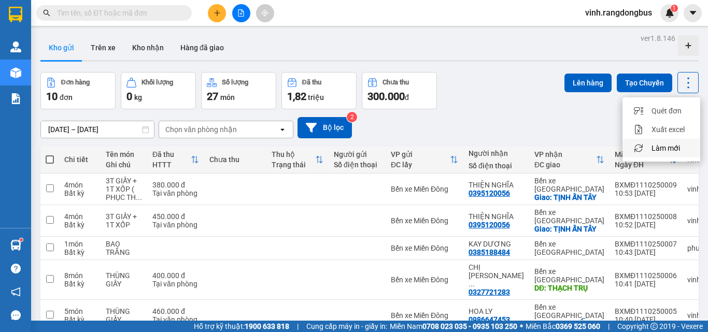
click at [668, 150] on span "Làm mới" at bounding box center [666, 148] width 29 height 10
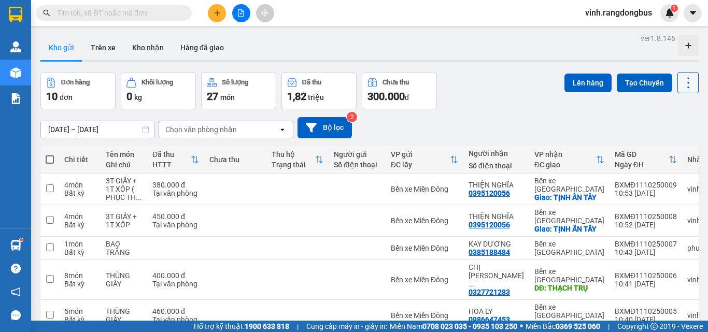
click at [687, 85] on icon at bounding box center [688, 83] width 15 height 15
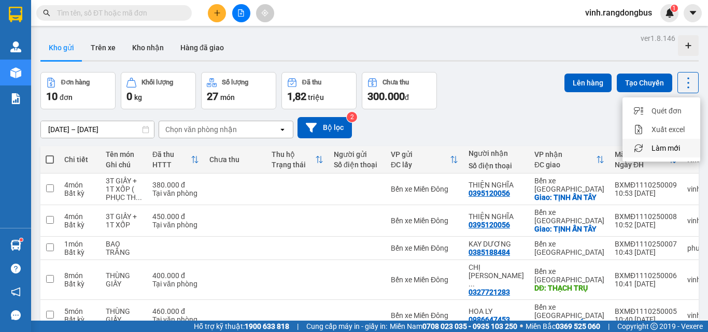
click at [675, 141] on li "Làm mới" at bounding box center [662, 148] width 78 height 19
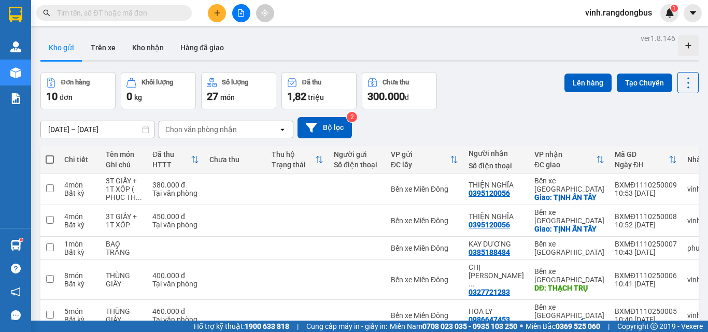
click at [162, 18] on input "text" at bounding box center [118, 12] width 122 height 11
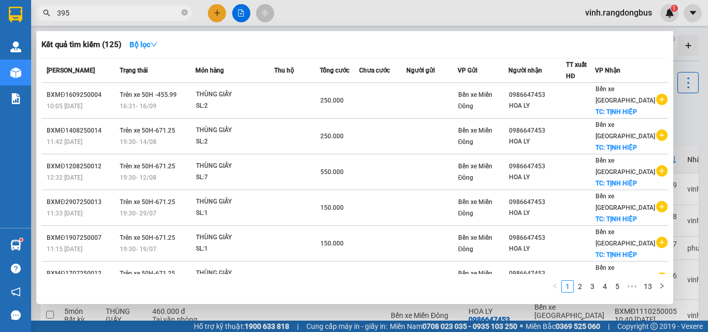
type input "3953"
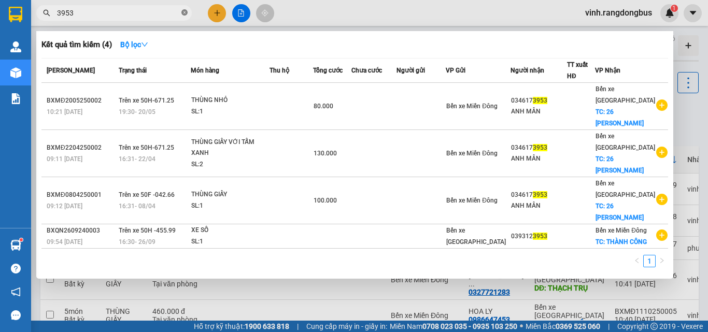
drag, startPoint x: 181, startPoint y: 15, endPoint x: 190, endPoint y: 13, distance: 9.0
click at [183, 15] on icon "close-circle" at bounding box center [184, 12] width 6 height 6
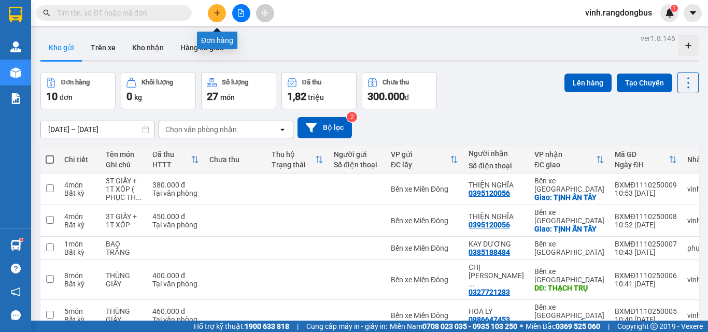
click at [222, 16] on button at bounding box center [217, 13] width 18 height 18
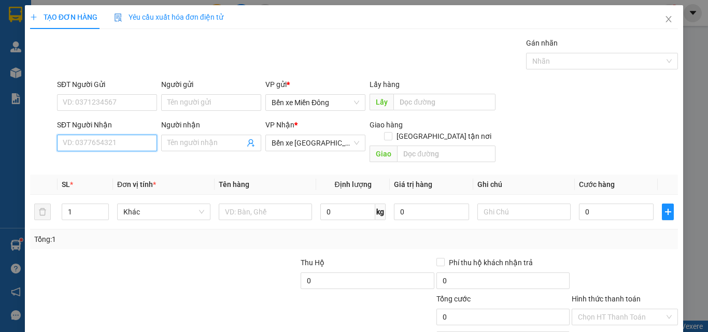
click at [122, 143] on input "SĐT Người Nhận" at bounding box center [107, 143] width 100 height 17
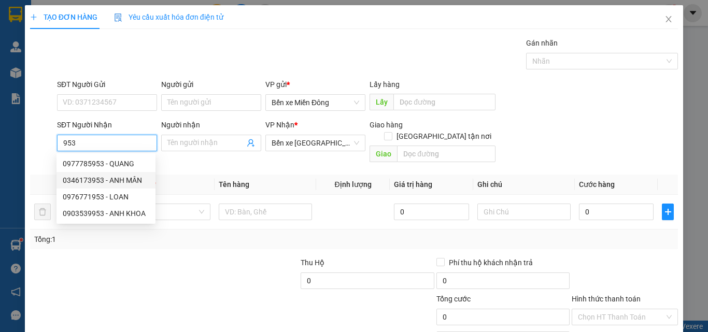
click at [109, 178] on div "0346173953 - ANH MÂN" at bounding box center [106, 180] width 87 height 11
type input "0346173953"
type input "ANH MÂN"
checkbox input "true"
type input "26 [PERSON_NAME]"
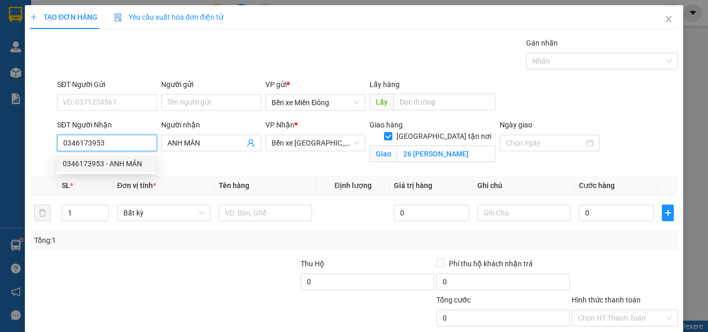
type input "80.000"
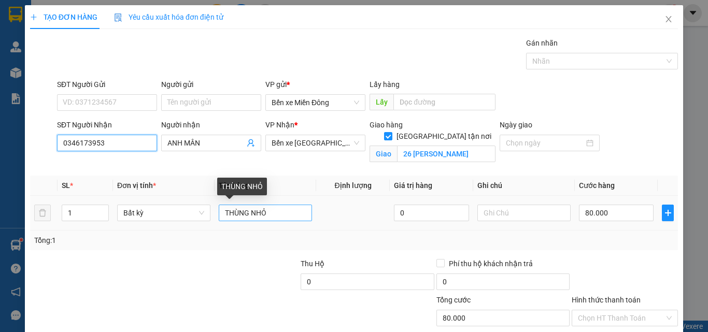
type input "0346173953"
click at [273, 214] on input "THÙNG NHỎ" at bounding box center [265, 213] width 93 height 17
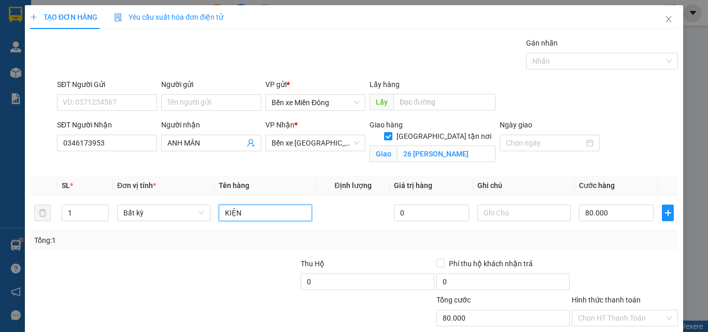
type input "KIỆN"
click at [197, 265] on div at bounding box center [231, 276] width 135 height 36
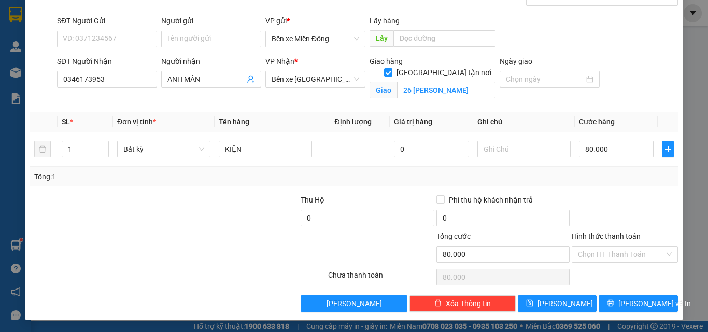
drag, startPoint x: 588, startPoint y: 256, endPoint x: 587, endPoint y: 264, distance: 8.3
click at [589, 258] on input "Hình thức thanh toán" at bounding box center [621, 255] width 87 height 16
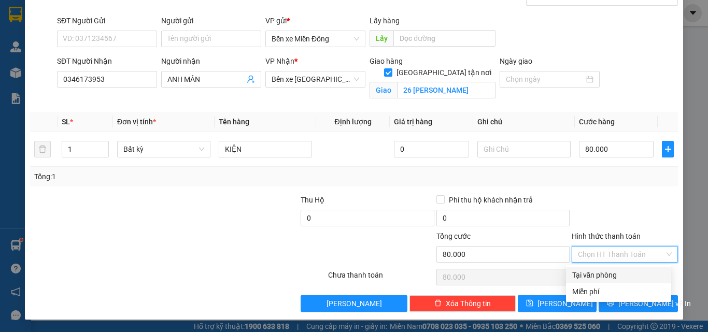
click at [581, 279] on div "Tại văn phòng" at bounding box center [618, 275] width 105 height 17
type input "0"
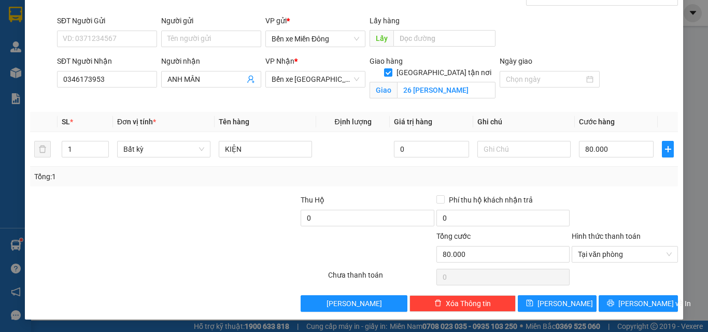
click at [632, 313] on div "TẠO ĐƠN HÀNG Yêu cầu xuất hóa đơn điện tử Transit Pickup Surcharge Ids Transit …" at bounding box center [354, 130] width 659 height 379
click at [633, 305] on span "[PERSON_NAME] và In" at bounding box center [655, 303] width 73 height 11
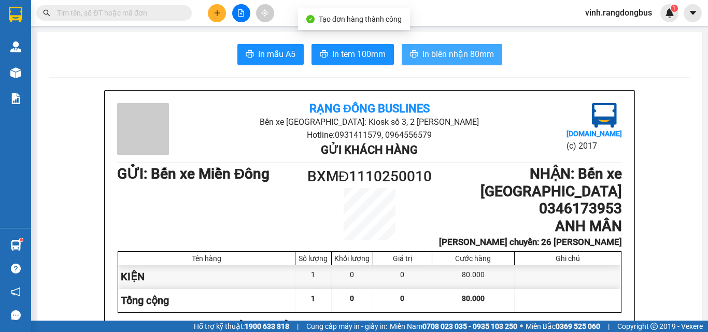
click at [426, 46] on button "In biên nhận 80mm" at bounding box center [452, 54] width 101 height 21
